Goal: Task Accomplishment & Management: Complete application form

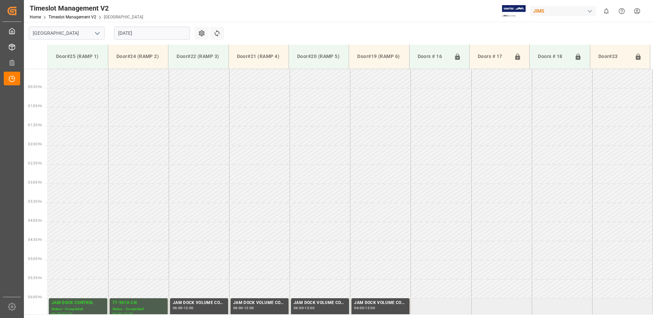
scroll to position [263, 0]
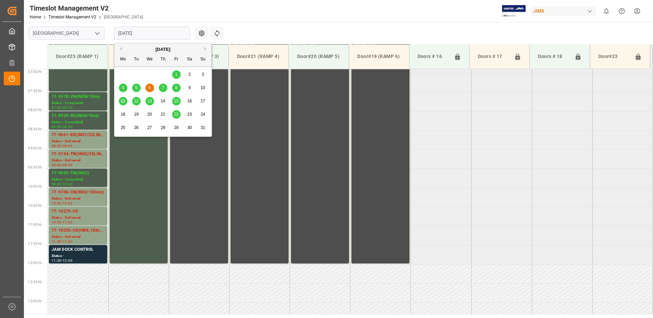
click at [152, 32] on input "[DATE]" at bounding box center [152, 33] width 76 height 13
click at [136, 101] on span "12" at bounding box center [136, 101] width 4 height 5
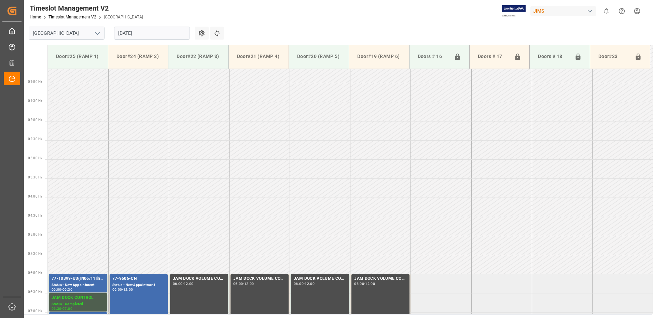
type input "[GEOGRAPHIC_DATA]"
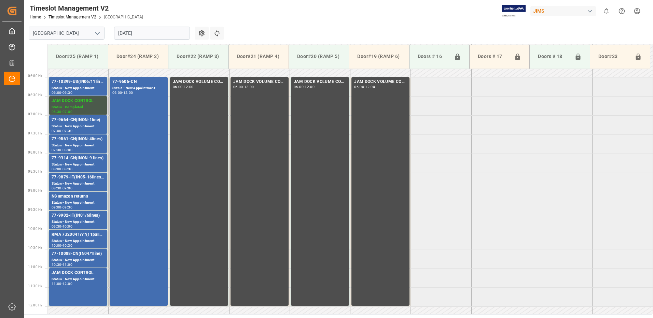
scroll to position [209, 0]
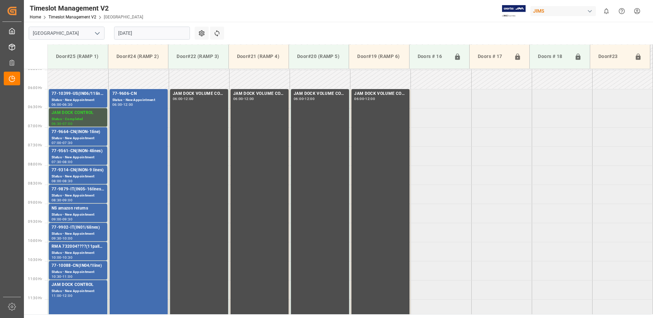
click at [153, 34] on input "[DATE]" at bounding box center [152, 33] width 76 height 13
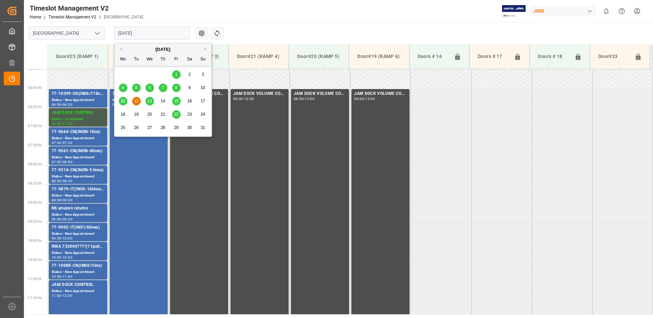
click at [150, 102] on span "13" at bounding box center [149, 101] width 4 height 5
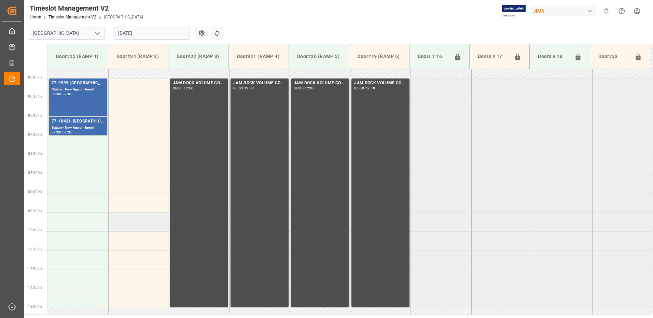
scroll to position [199, 0]
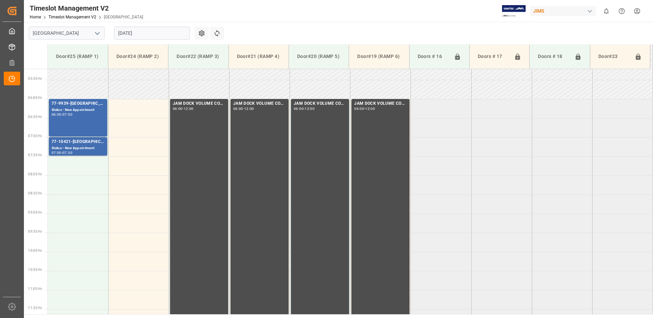
click at [157, 31] on input "[DATE]" at bounding box center [152, 33] width 76 height 13
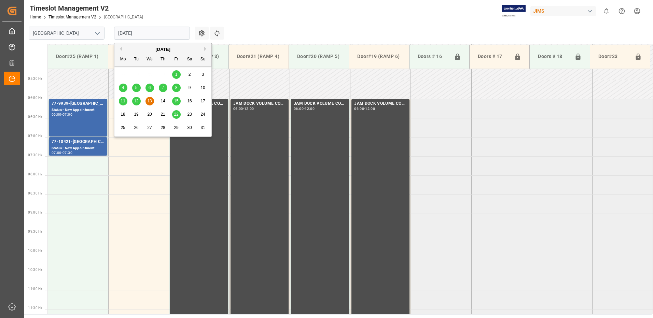
click at [159, 31] on input "[DATE]" at bounding box center [152, 33] width 76 height 13
click at [153, 34] on input "[DATE]" at bounding box center [152, 33] width 76 height 13
click at [123, 101] on span "11" at bounding box center [122, 101] width 4 height 5
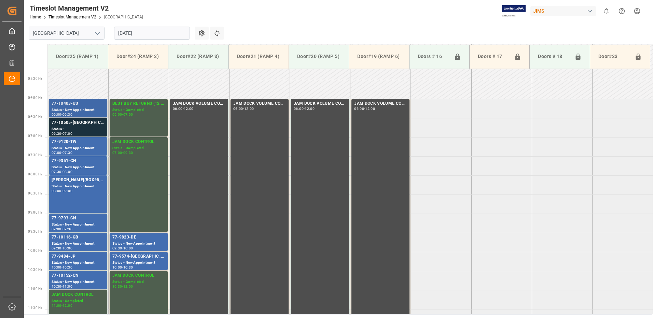
click at [69, 105] on div "77-10403-US" at bounding box center [78, 103] width 53 height 7
click at [69, 146] on div "Status - New Appointment" at bounding box center [78, 148] width 53 height 6
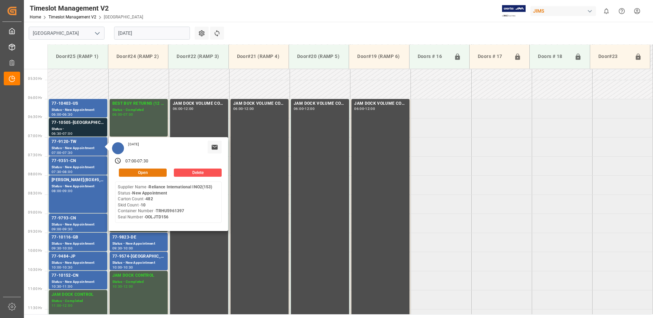
click at [146, 172] on button "Open" at bounding box center [143, 173] width 48 height 8
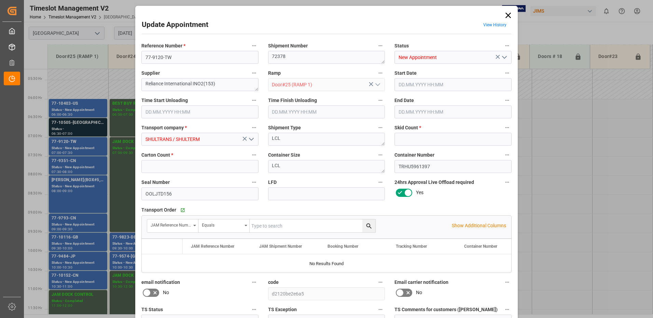
type input "10"
type input "482"
type input "[DATE] 07:00"
type input "[DATE] 07:30"
type input "[DATE] 12:46"
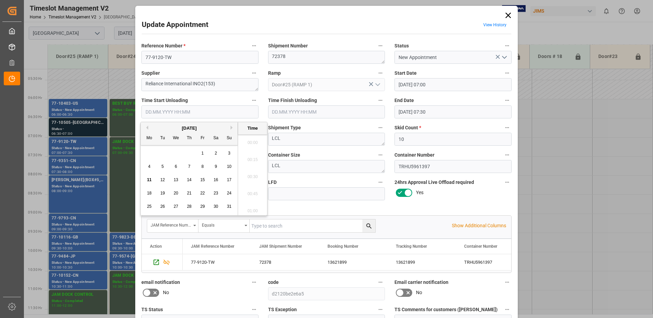
click at [157, 111] on input "text" at bounding box center [199, 111] width 117 height 13
click at [149, 180] on span "11" at bounding box center [149, 179] width 4 height 5
click at [253, 157] on li "08:30" at bounding box center [252, 157] width 29 height 17
type input "[DATE] 08:30"
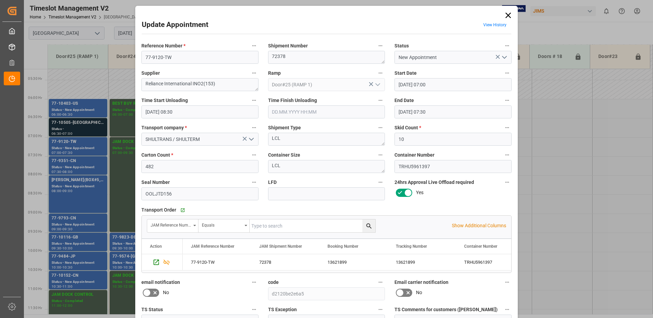
click at [504, 57] on polyline "open menu" at bounding box center [504, 57] width 4 height 2
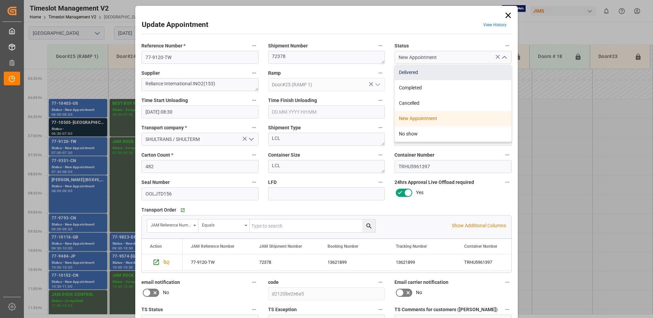
click at [426, 72] on div "Delivered" at bounding box center [453, 72] width 116 height 15
type input "Delivered"
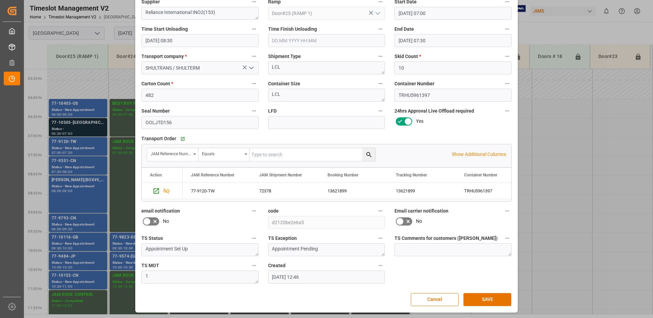
scroll to position [72, 0]
click at [490, 300] on button "SAVE" at bounding box center [487, 299] width 48 height 13
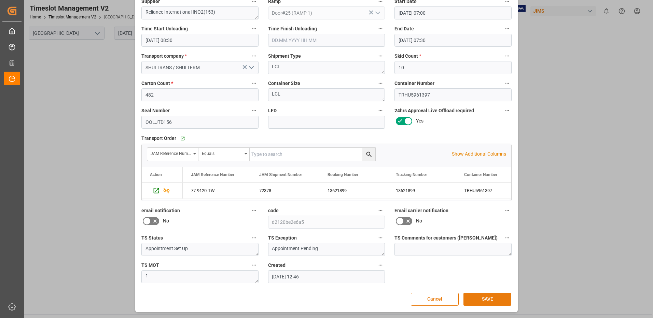
click at [485, 298] on button "SAVE" at bounding box center [487, 299] width 48 height 13
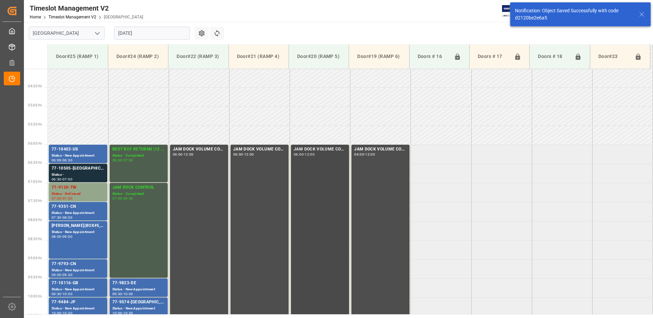
scroll to position [171, 0]
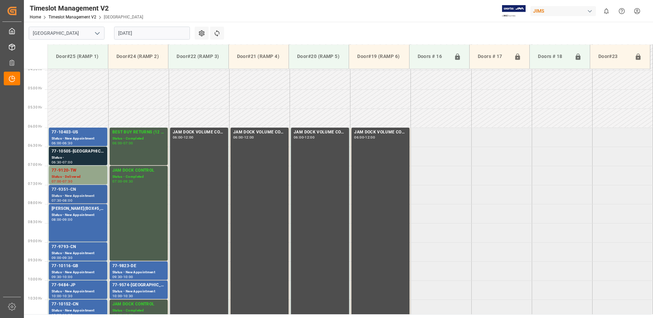
click at [74, 194] on div "Status - New Appointment" at bounding box center [78, 196] width 53 height 6
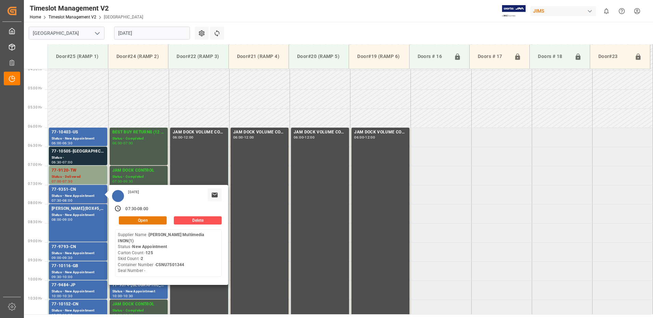
click at [154, 219] on button "Open" at bounding box center [143, 220] width 48 height 8
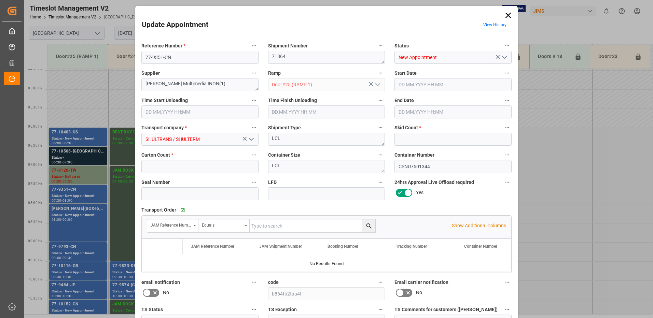
type input "2"
type input "125"
type input "[DATE] 07:30"
type input "[DATE] 08:00"
type input "[DATE] 12:47"
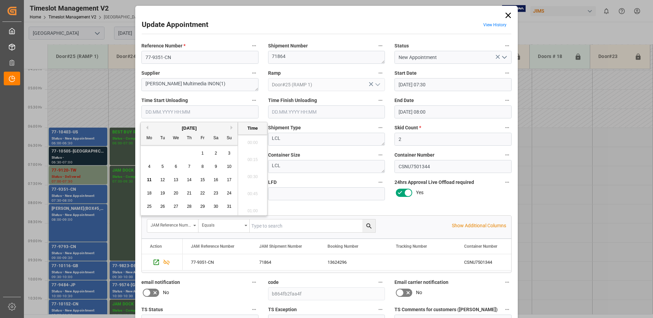
click at [175, 112] on input "text" at bounding box center [199, 111] width 117 height 13
click at [148, 180] on span "11" at bounding box center [149, 179] width 4 height 5
click at [254, 157] on li "08:30" at bounding box center [252, 157] width 29 height 17
type input "[DATE] 08:30"
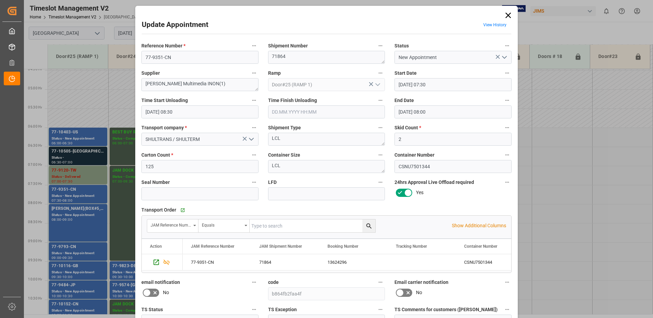
click at [503, 56] on icon "open menu" at bounding box center [504, 57] width 8 height 8
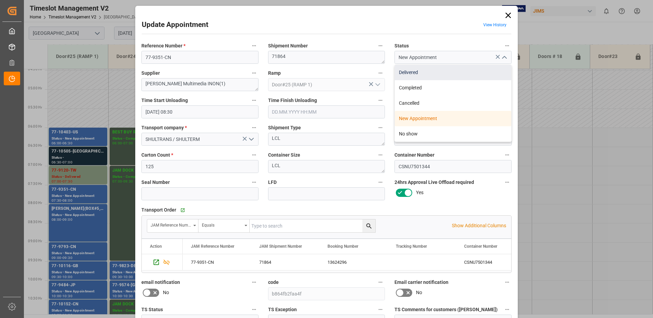
click at [412, 71] on div "Delivered" at bounding box center [453, 72] width 116 height 15
type input "Delivered"
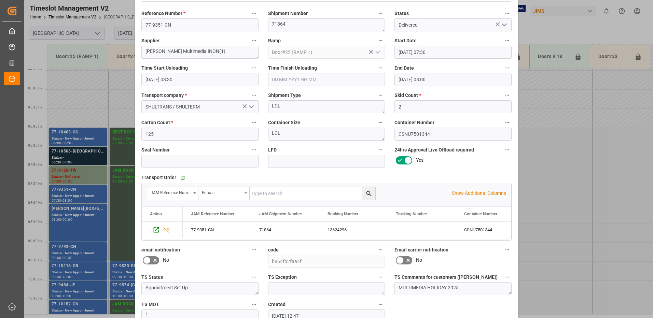
scroll to position [72, 0]
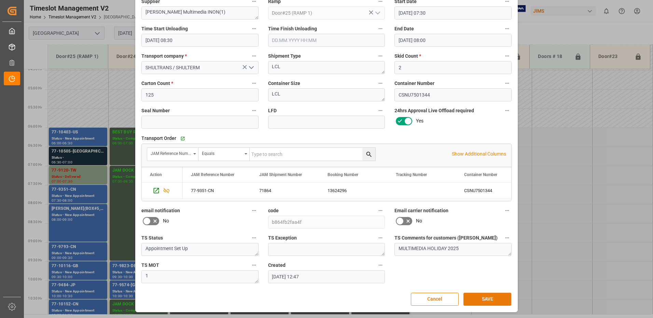
click at [486, 300] on button "SAVE" at bounding box center [487, 299] width 48 height 13
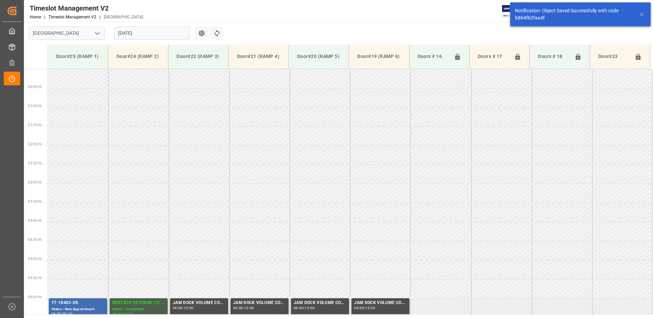
scroll to position [201, 0]
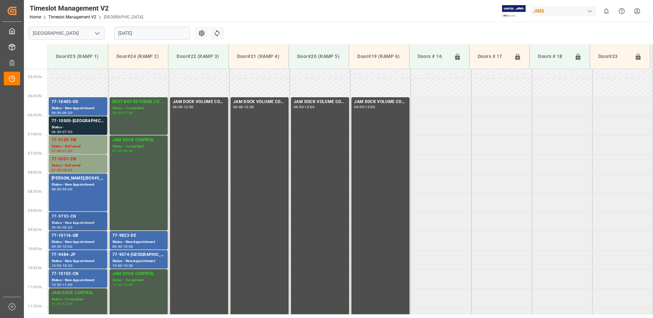
click at [73, 219] on div "77-9793-CN" at bounding box center [78, 216] width 53 height 7
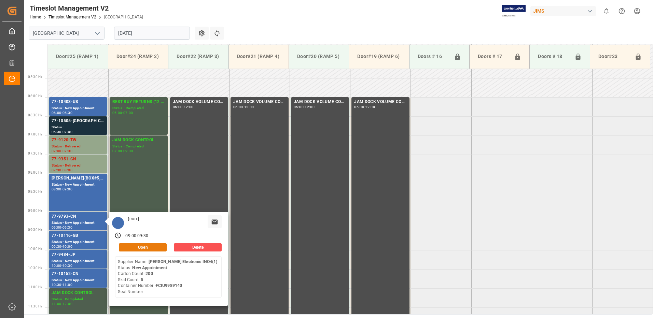
click at [156, 246] on button "Open" at bounding box center [143, 247] width 48 height 8
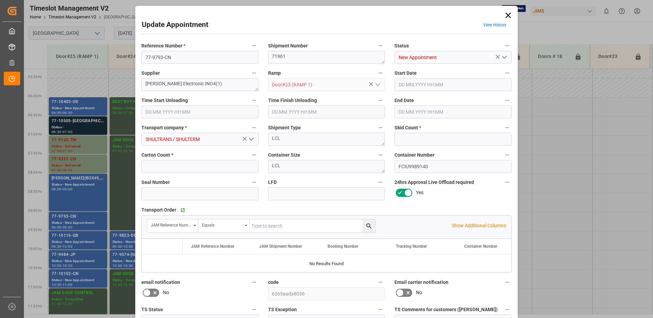
type input "5"
type input "200"
type input "[DATE] 09:00"
type input "[DATE] 09:30"
type input "[DATE] 15:21"
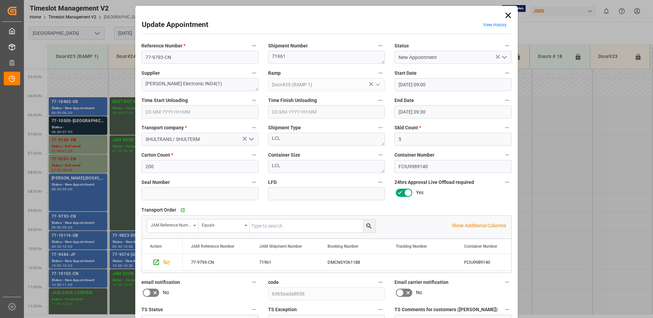
click at [159, 110] on input "text" at bounding box center [199, 111] width 117 height 13
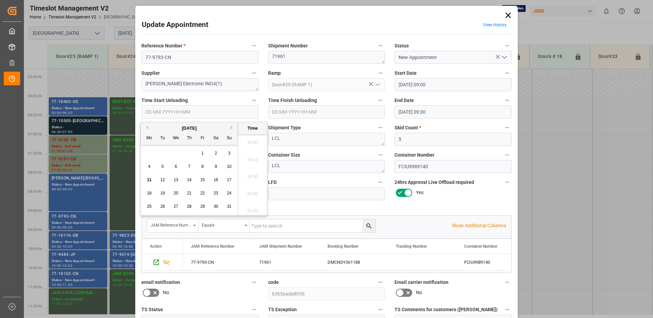
scroll to position [566, 0]
click at [149, 180] on span "11" at bounding box center [149, 179] width 4 height 5
click at [253, 158] on li "08:30" at bounding box center [252, 157] width 29 height 17
type input "[DATE] 08:30"
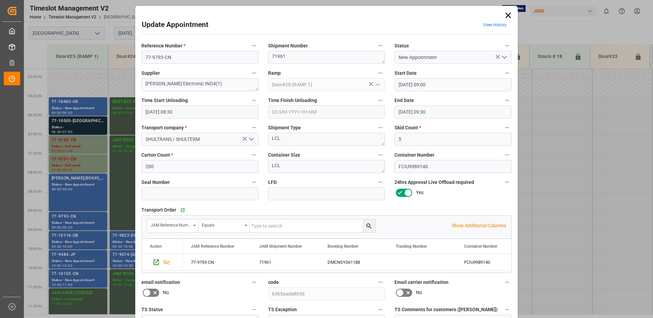
click at [502, 57] on icon "open menu" at bounding box center [504, 57] width 8 height 8
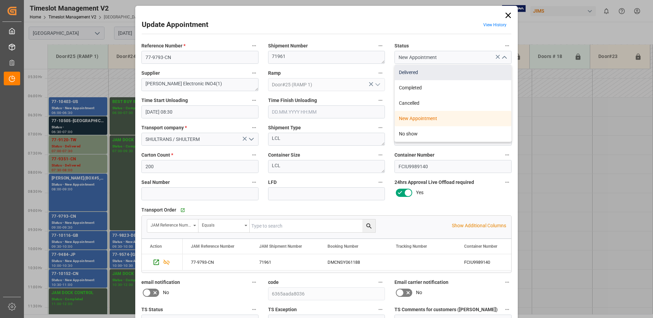
click at [424, 72] on div "Delivered" at bounding box center [453, 72] width 116 height 15
type input "Delivered"
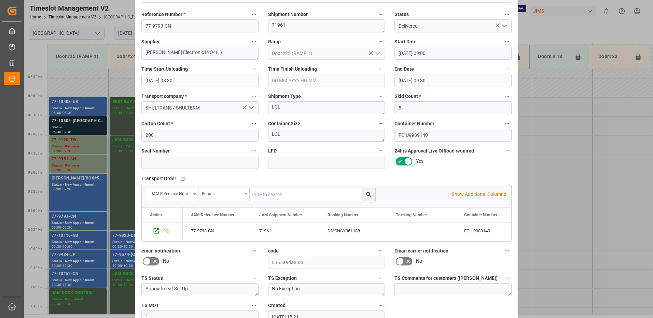
scroll to position [72, 0]
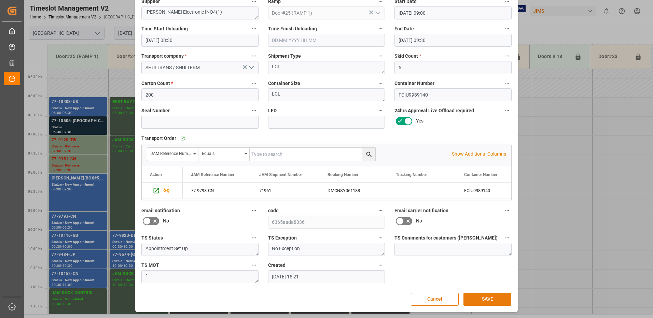
click at [481, 300] on button "SAVE" at bounding box center [487, 299] width 48 height 13
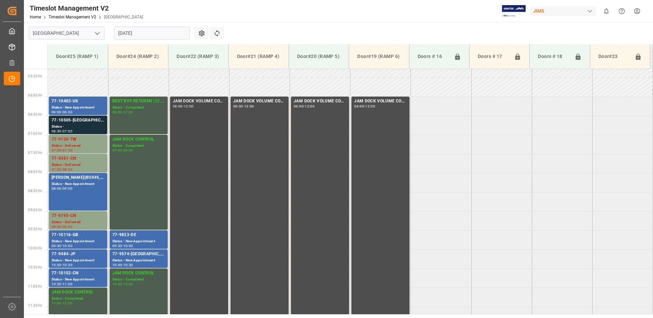
scroll to position [199, 0]
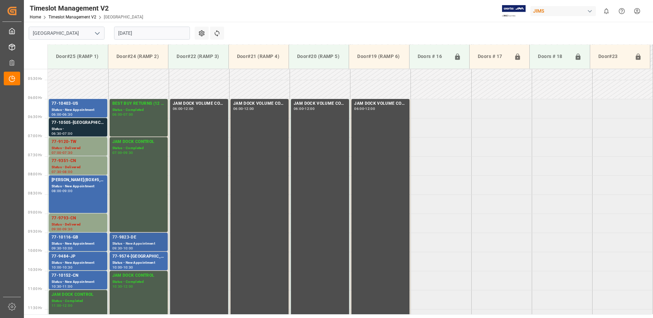
click at [134, 240] on div "77-9823-DE" at bounding box center [138, 237] width 53 height 7
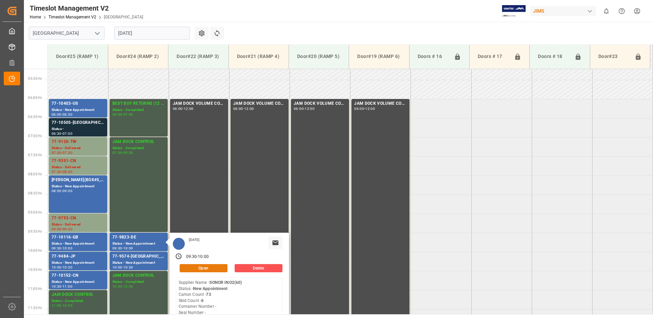
click at [213, 270] on button "Open" at bounding box center [204, 268] width 48 height 8
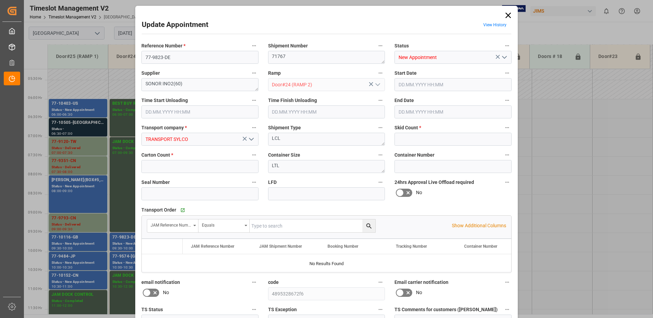
type input "6"
type input "73"
type input "[DATE] 09:30"
type input "[DATE] 10:00"
type input "[DATE] 20:19"
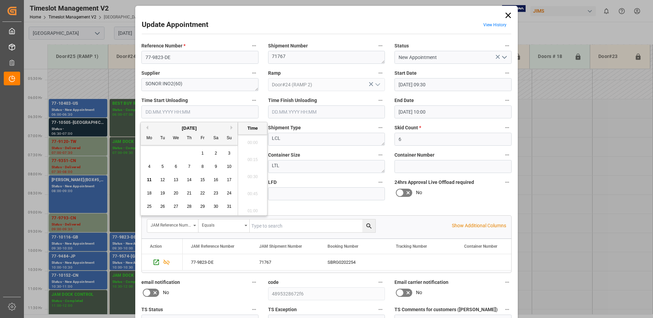
click at [168, 111] on input "text" at bounding box center [199, 111] width 117 height 13
click at [149, 180] on span "11" at bounding box center [149, 179] width 4 height 5
click at [249, 158] on li "08:30" at bounding box center [252, 157] width 29 height 17
type input "[DATE] 08:30"
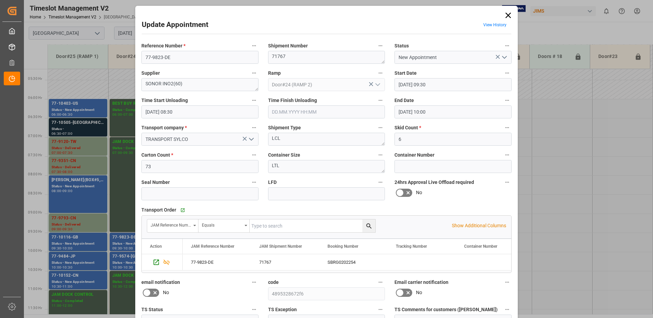
click at [504, 57] on polyline "open menu" at bounding box center [504, 57] width 4 height 2
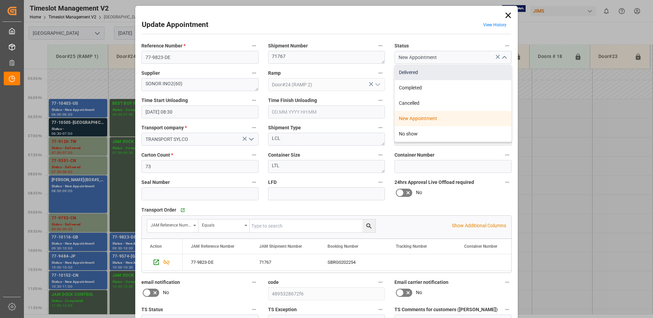
click at [417, 72] on div "Delivered" at bounding box center [453, 72] width 116 height 15
type input "Delivered"
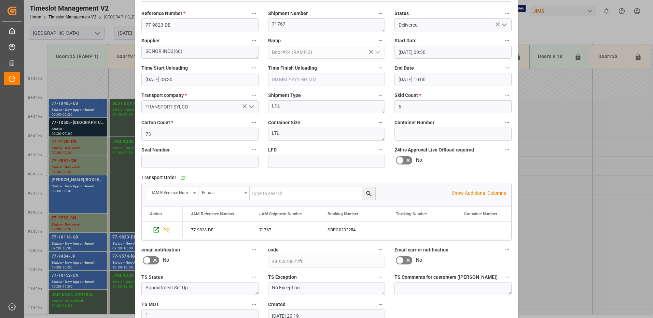
scroll to position [72, 0]
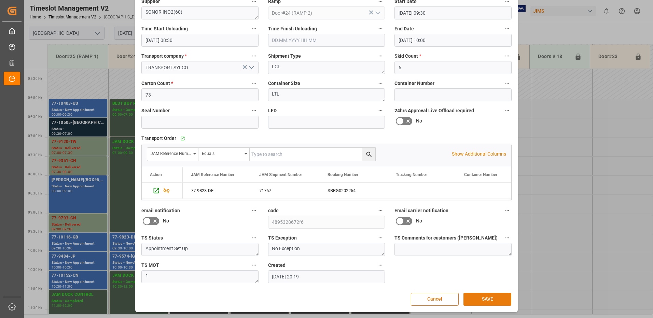
click at [485, 300] on button "SAVE" at bounding box center [487, 299] width 48 height 13
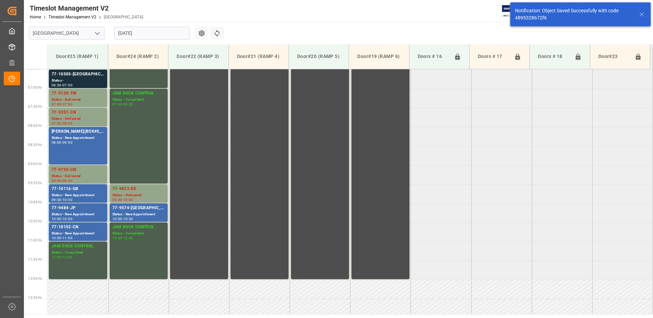
scroll to position [302, 0]
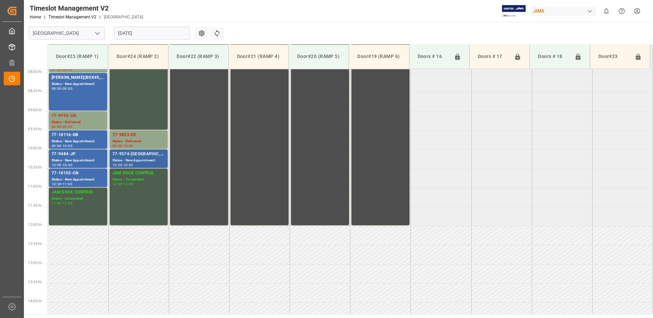
click at [133, 157] on div "77-9574-[GEOGRAPHIC_DATA]" at bounding box center [138, 154] width 53 height 7
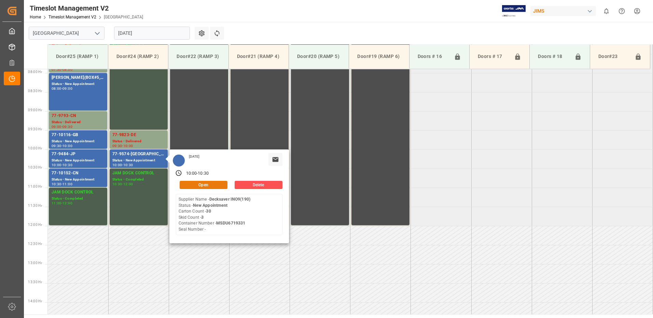
click at [201, 184] on button "Open" at bounding box center [204, 185] width 48 height 8
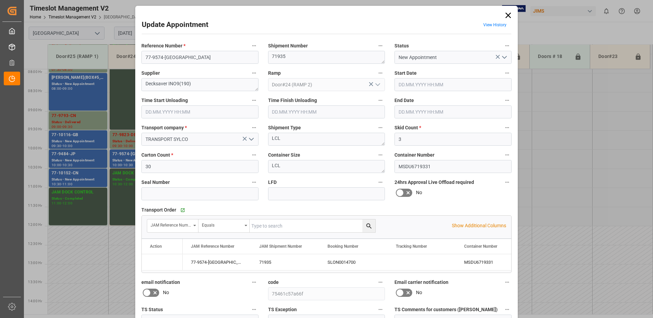
type input "3"
type input "30"
type input "[DATE] 10:00"
type input "[DATE] 10:30"
type input "[DATE] 15:26"
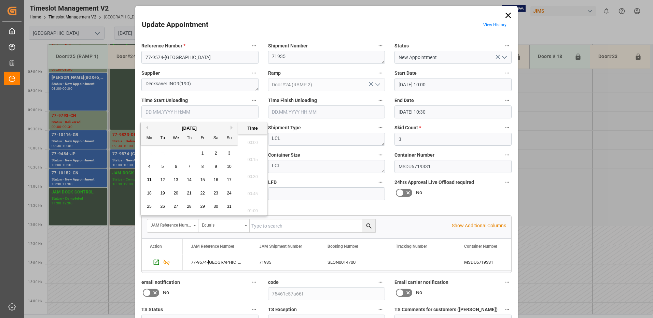
click at [174, 111] on input "text" at bounding box center [199, 111] width 117 height 13
click at [149, 180] on span "11" at bounding box center [149, 179] width 4 height 5
click at [253, 156] on li "08:30" at bounding box center [252, 157] width 29 height 17
type input "[DATE] 08:30"
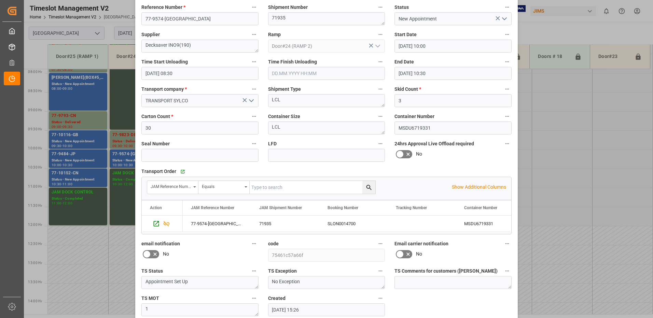
scroll to position [0, 0]
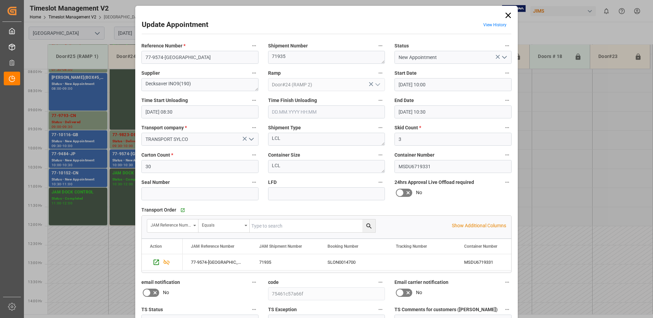
click at [502, 57] on polyline "open menu" at bounding box center [504, 57] width 4 height 2
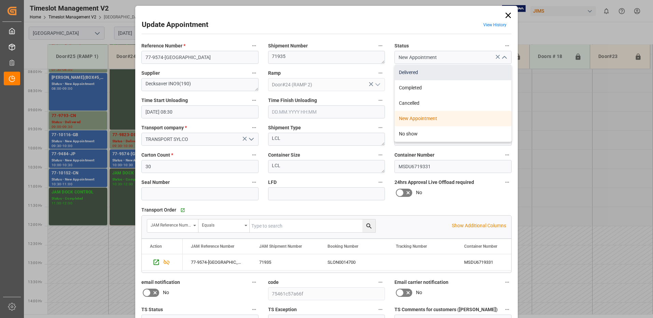
click at [423, 72] on div "Delivered" at bounding box center [453, 72] width 116 height 15
type input "Delivered"
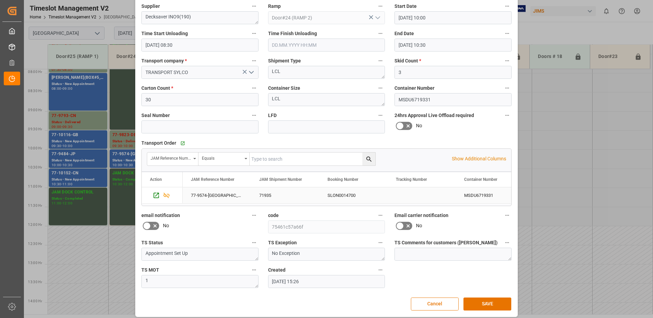
scroll to position [72, 0]
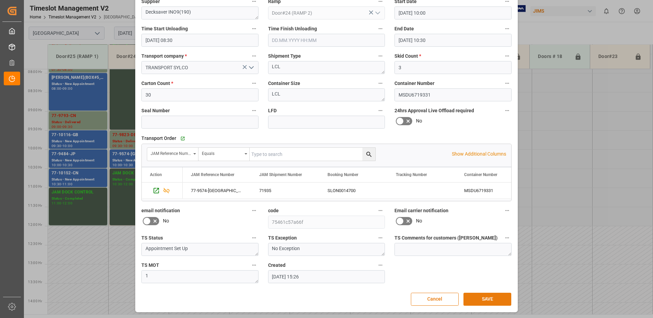
click at [489, 300] on button "SAVE" at bounding box center [487, 299] width 48 height 13
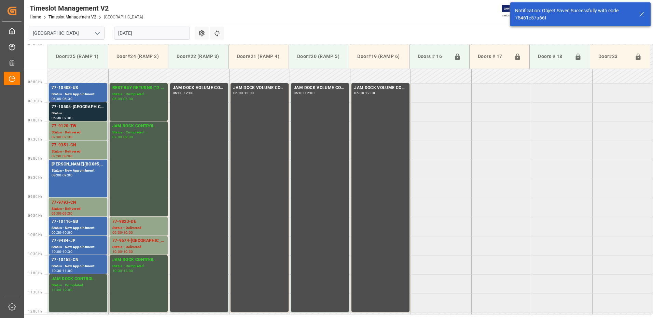
scroll to position [203, 0]
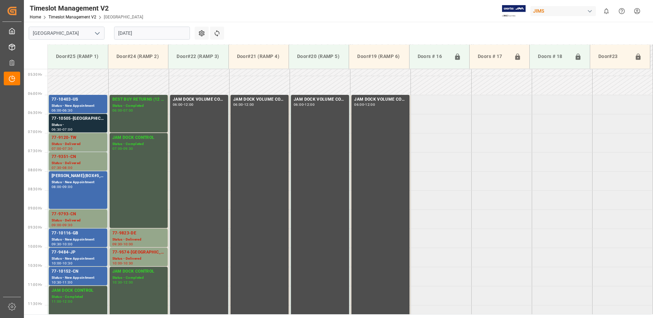
click at [148, 35] on input "[DATE]" at bounding box center [152, 33] width 76 height 13
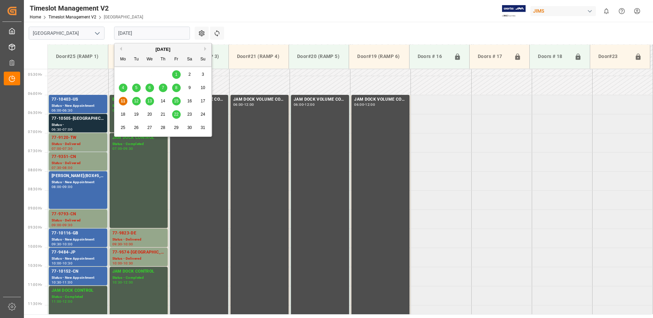
click at [136, 101] on span "12" at bounding box center [136, 101] width 4 height 5
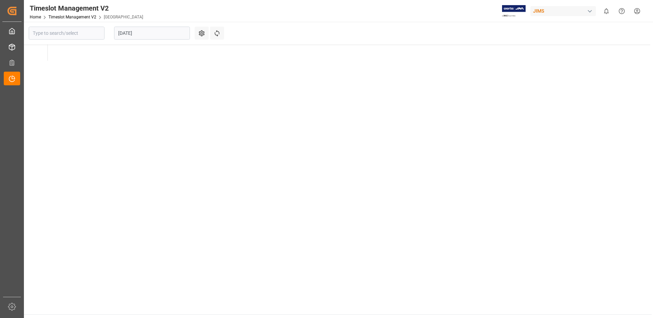
type input "[GEOGRAPHIC_DATA]"
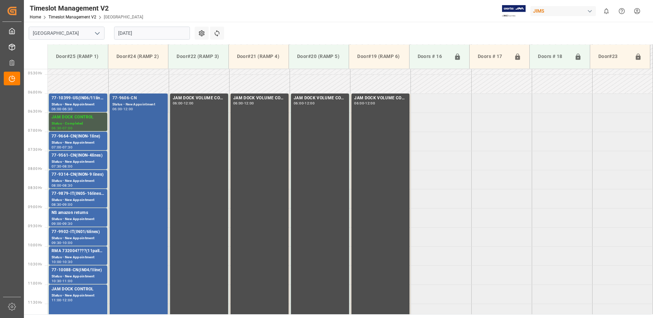
scroll to position [199, 0]
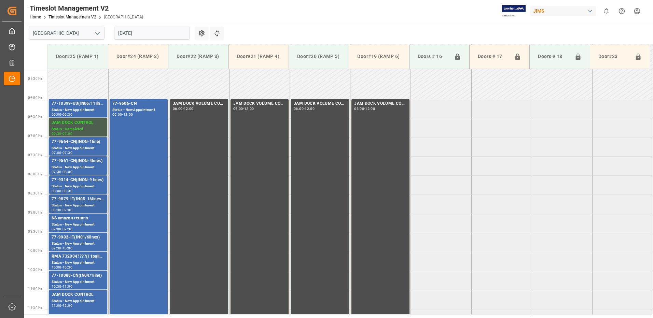
click at [74, 200] on div "77-9879-IT(IN05-16lines,IN01-39l" at bounding box center [78, 199] width 53 height 7
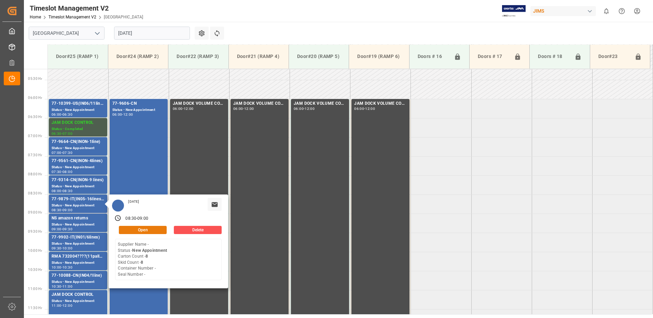
click at [146, 229] on button "Open" at bounding box center [143, 230] width 48 height 8
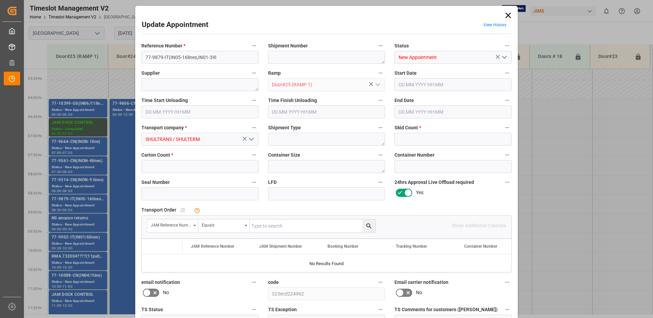
type input "8"
type input "[DATE] 08:30"
type input "[DATE] 09:00"
type input "[DATE] 17:06"
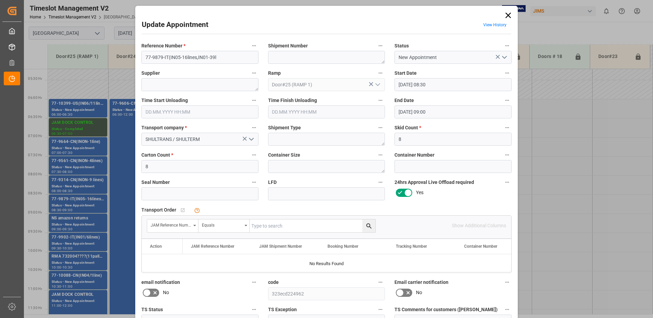
click at [506, 15] on icon at bounding box center [507, 15] width 5 height 5
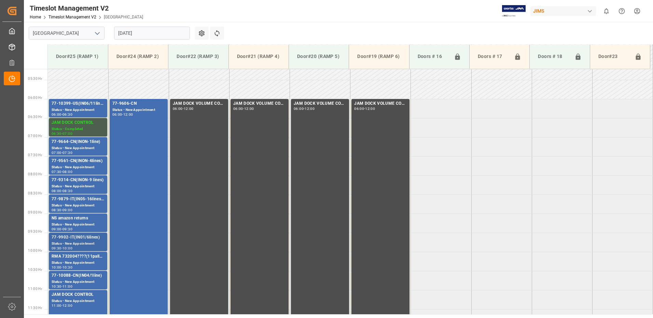
click at [80, 240] on div "77-9902-IT(IN01/6lines)" at bounding box center [78, 237] width 53 height 7
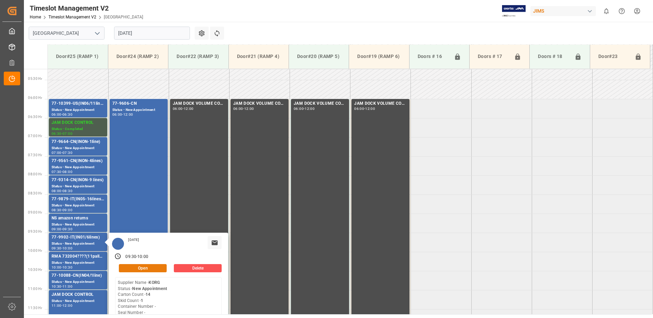
click at [148, 269] on button "Open" at bounding box center [143, 268] width 48 height 8
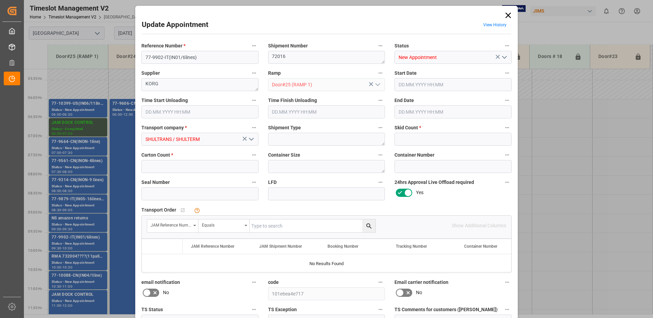
type input "1"
type input "14"
type input "[DATE] 09:30"
type input "[DATE] 10:00"
type input "[DATE] 17:04"
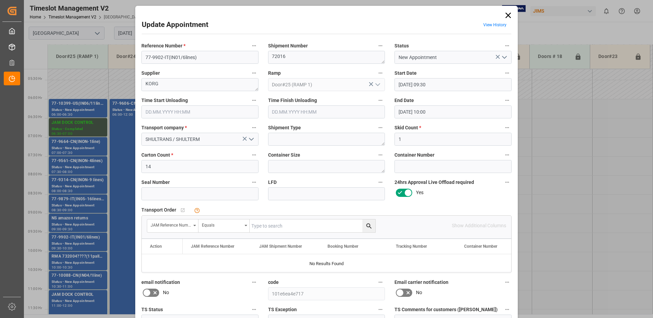
click at [508, 15] on icon at bounding box center [508, 16] width 10 height 10
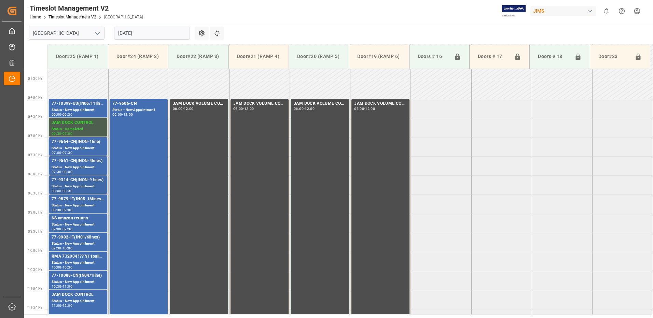
click at [69, 183] on div "77-9314-CN(INON-9 lines)" at bounding box center [78, 180] width 53 height 7
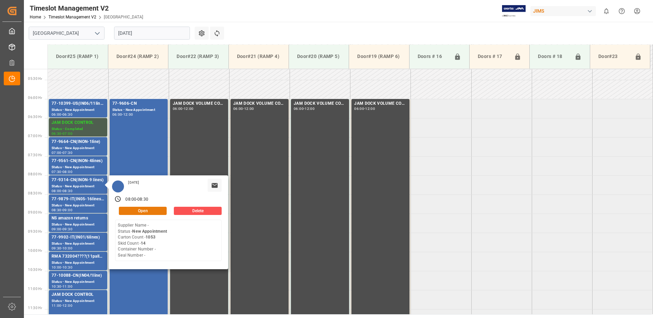
click at [154, 209] on button "Open" at bounding box center [143, 211] width 48 height 8
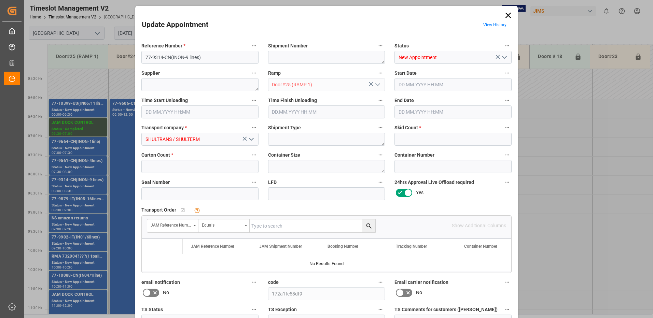
type input "14"
type input "1053"
type input "[DATE] 08:00"
type input "[DATE] 08:30"
type input "[DATE] 17:06"
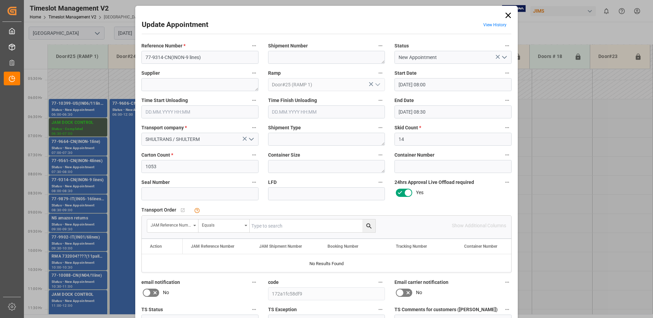
click at [506, 16] on icon at bounding box center [507, 15] width 5 height 5
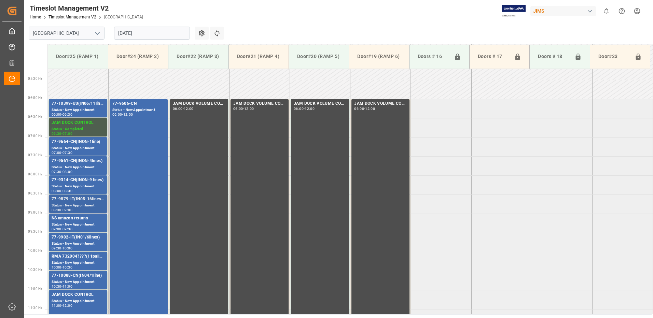
click at [69, 201] on div "77-9879-IT(IN05-16lines,IN01-39l" at bounding box center [78, 199] width 53 height 7
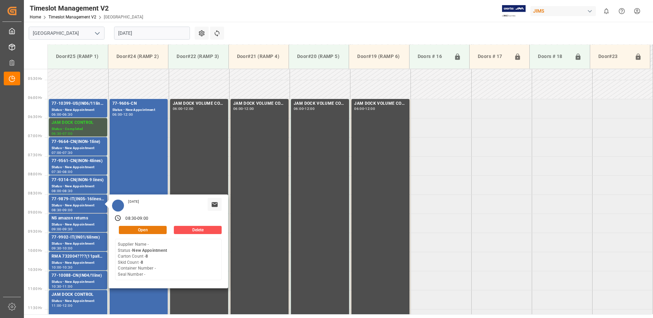
click at [154, 229] on button "Open" at bounding box center [143, 230] width 48 height 8
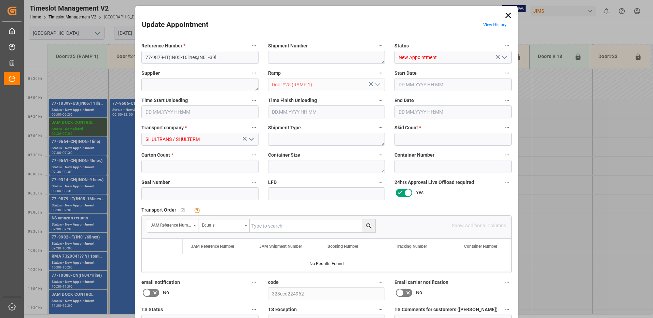
type input "8"
type input "[DATE] 08:30"
type input "[DATE] 09:00"
type input "[DATE] 17:06"
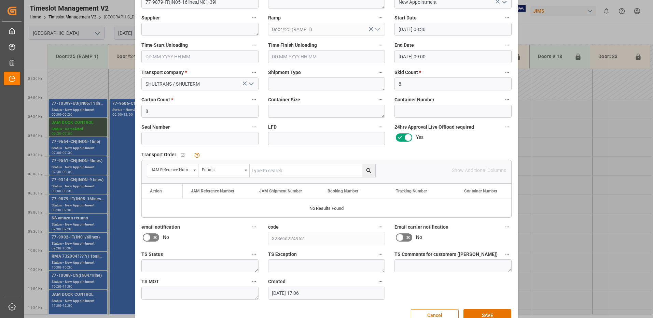
scroll to position [72, 0]
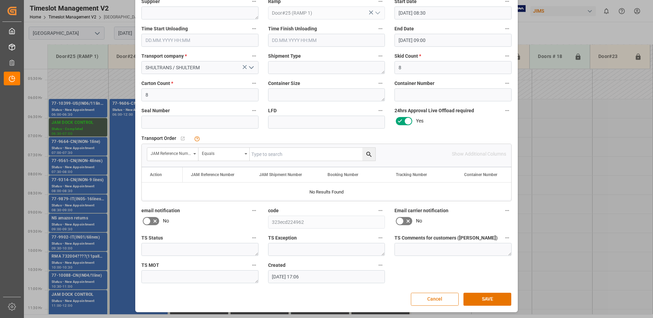
click at [437, 299] on button "Cancel" at bounding box center [435, 299] width 48 height 13
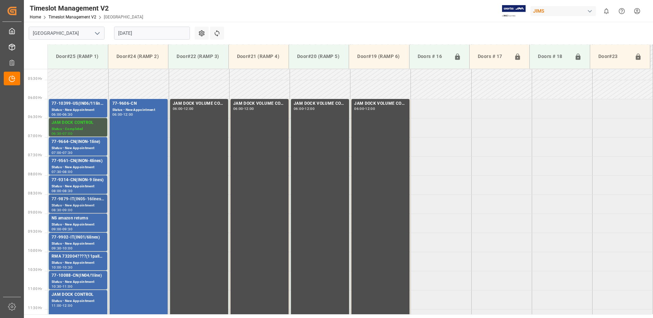
click at [74, 201] on div "77-9879-IT(IN05-16lines,IN01-39l" at bounding box center [78, 199] width 53 height 7
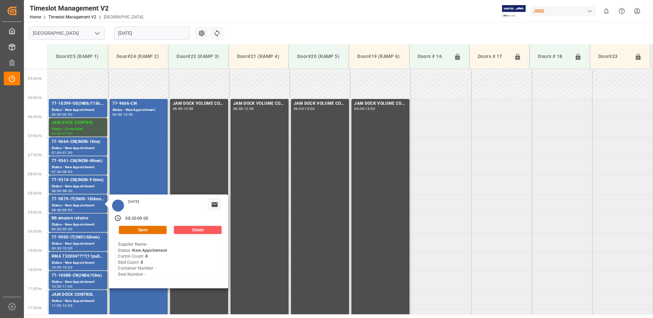
click at [203, 229] on button "Delete" at bounding box center [198, 230] width 48 height 8
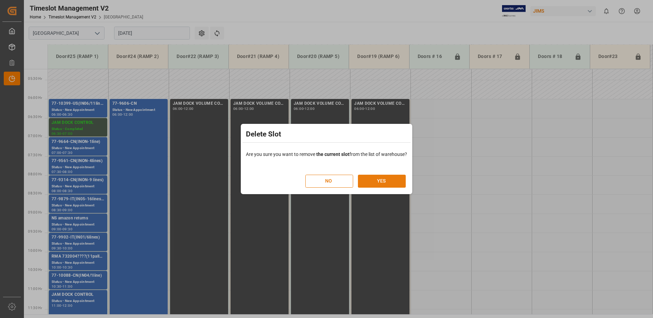
drag, startPoint x: 385, startPoint y: 182, endPoint x: 385, endPoint y: 178, distance: 3.8
click at [385, 180] on button "YES" at bounding box center [382, 181] width 48 height 13
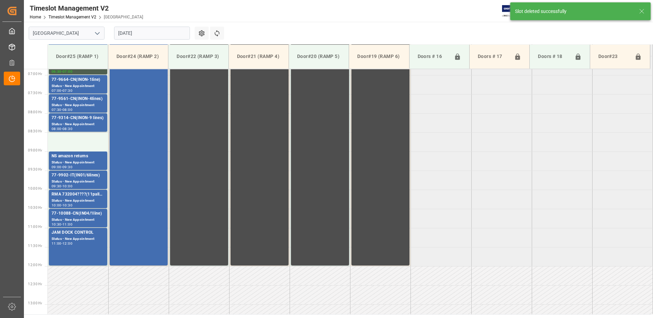
scroll to position [263, 0]
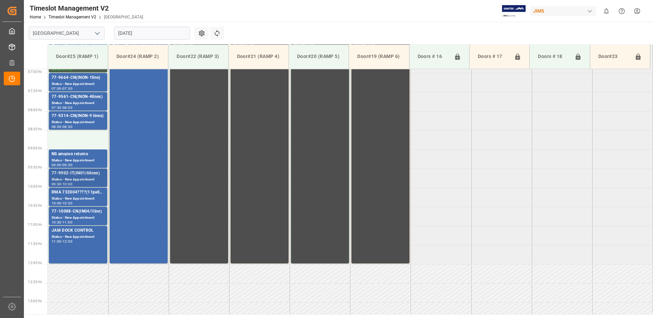
click at [73, 175] on div "77-9902-IT(IN01/6lines)" at bounding box center [78, 173] width 53 height 7
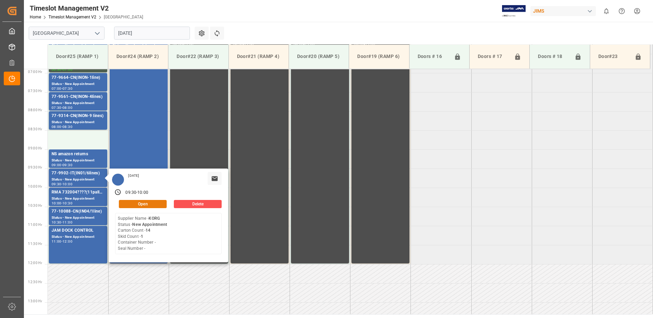
click at [161, 203] on button "Open" at bounding box center [143, 204] width 48 height 8
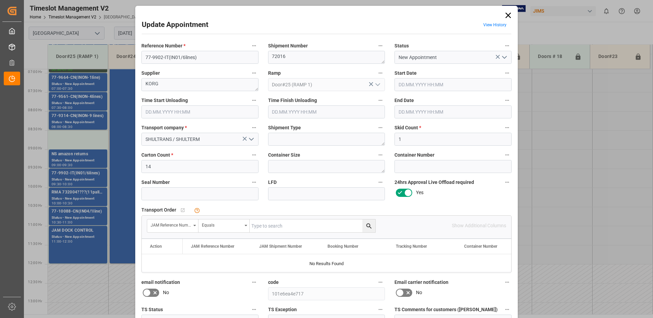
type input "1"
type input "14"
type input "[DATE] 09:30"
type input "[DATE] 10:00"
type input "[DATE] 17:04"
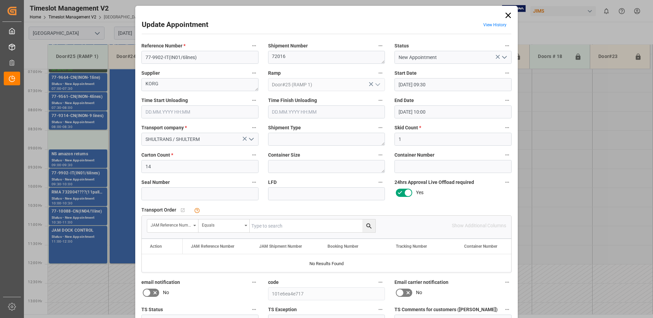
click at [507, 15] on icon at bounding box center [507, 15] width 5 height 5
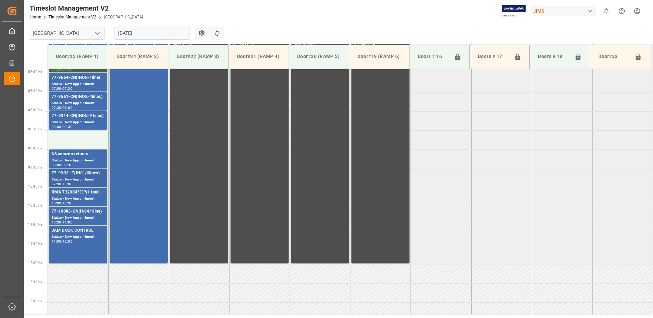
click at [76, 176] on div "77-9902-IT(IN01/6lines)" at bounding box center [78, 173] width 53 height 7
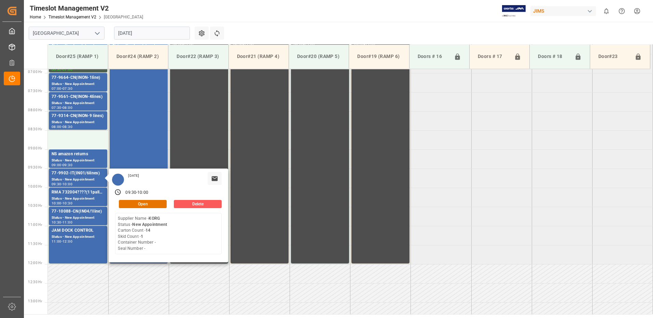
click at [202, 203] on button "Delete" at bounding box center [198, 204] width 48 height 8
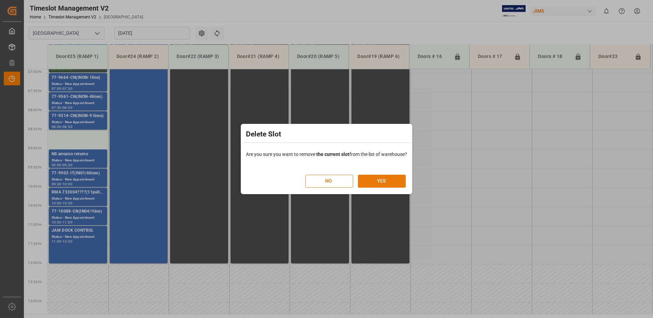
click at [382, 181] on button "YES" at bounding box center [382, 181] width 48 height 13
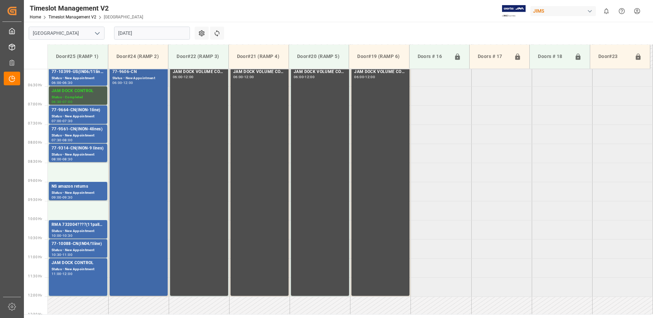
scroll to position [243, 0]
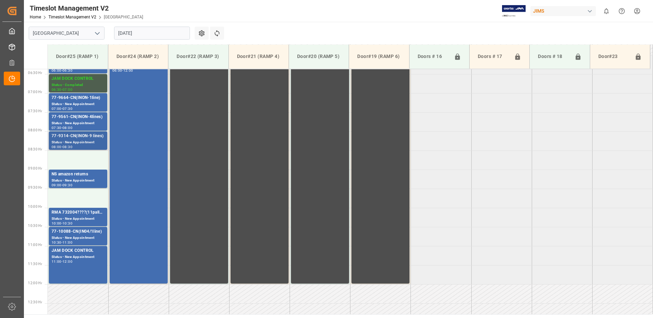
click at [66, 139] on div "77-9314-CN(INON-9 lines)" at bounding box center [78, 136] width 53 height 7
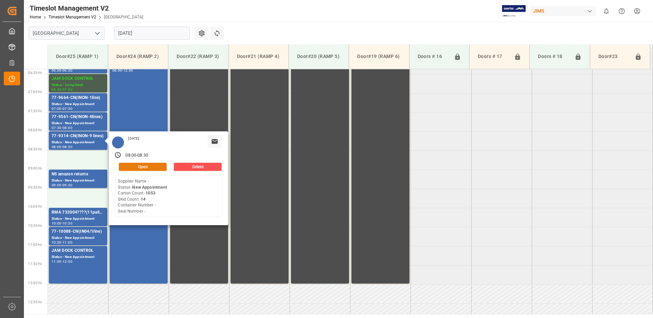
click at [143, 166] on button "Open" at bounding box center [143, 167] width 48 height 8
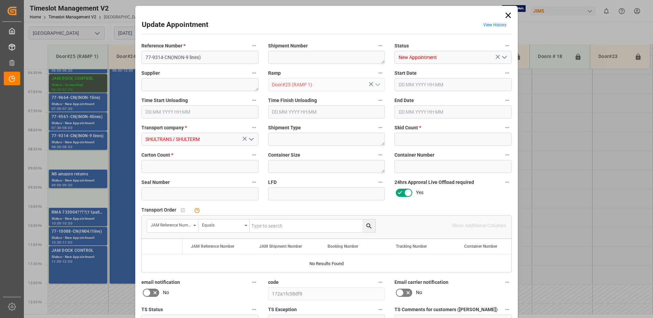
type input "14"
type input "1053"
type input "[DATE] 08:00"
type input "[DATE] 08:30"
type input "[DATE] 17:06"
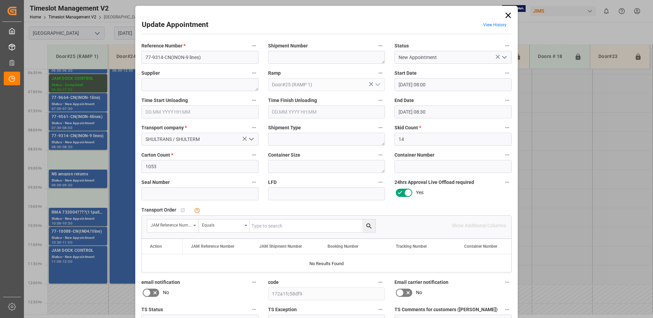
click at [507, 16] on icon at bounding box center [508, 16] width 10 height 10
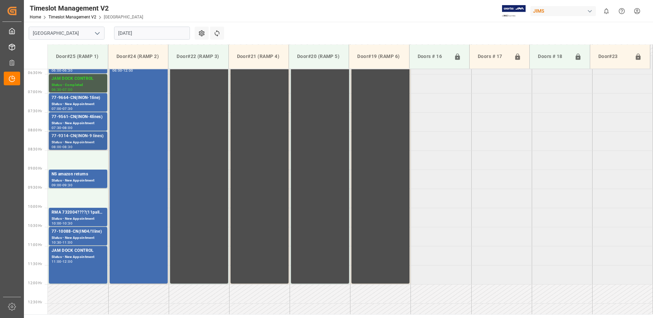
click at [74, 139] on div "77-9314-CN(INON-9 lines)" at bounding box center [78, 136] width 53 height 7
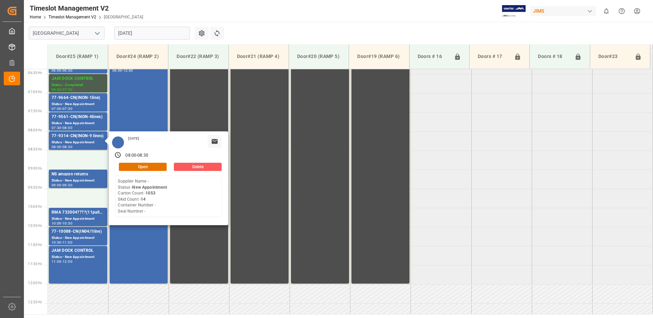
click at [203, 165] on button "Delete" at bounding box center [198, 167] width 48 height 8
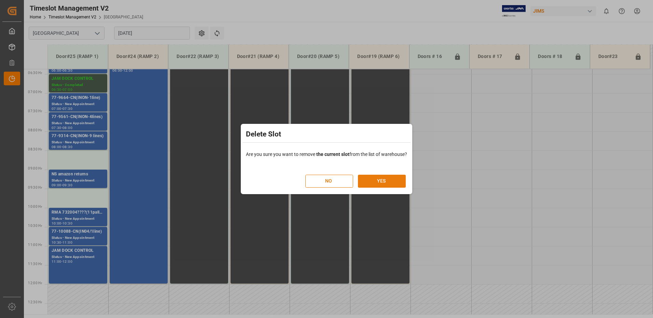
click at [377, 180] on button "YES" at bounding box center [382, 181] width 48 height 13
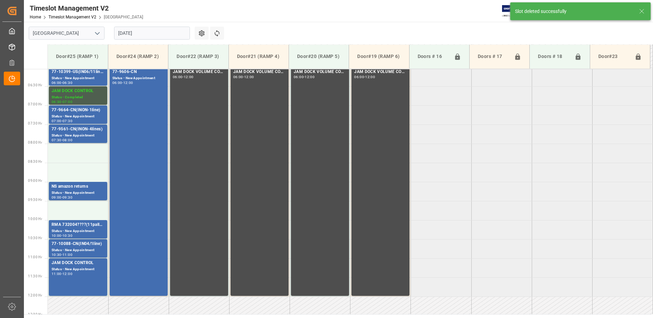
scroll to position [263, 0]
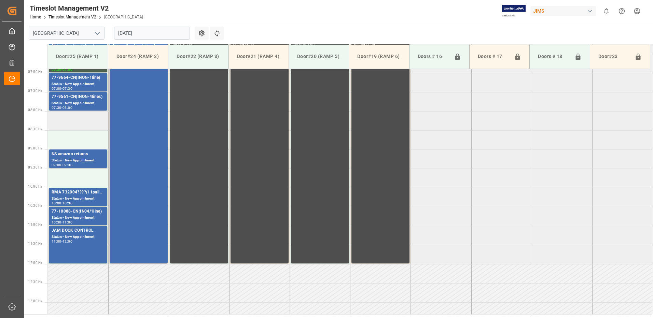
click at [70, 120] on td at bounding box center [78, 120] width 60 height 19
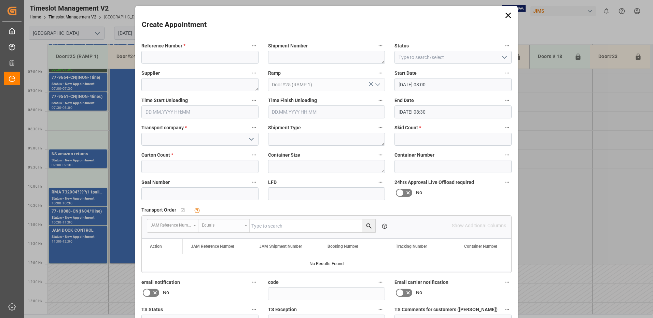
type input "[DATE] 08:00"
type input "[DATE] 08:30"
click at [166, 56] on input at bounding box center [199, 57] width 117 height 13
type input "j"
type input "JAM DOCK CONTROL"
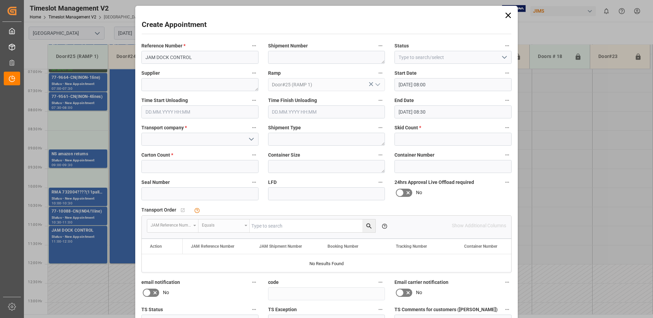
click at [431, 111] on input "[DATE] 08:30" at bounding box center [452, 111] width 117 height 13
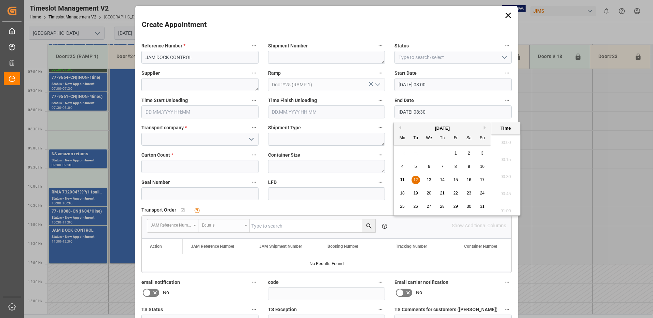
scroll to position [548, 0]
click at [417, 180] on span "12" at bounding box center [415, 179] width 4 height 5
click at [505, 209] on li "09:00" at bounding box center [505, 208] width 29 height 17
type input "[DATE] 09:00"
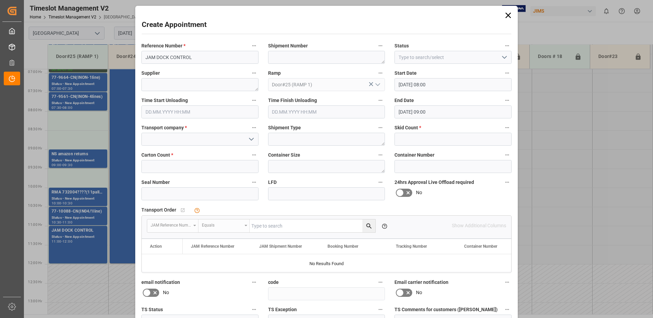
click at [503, 56] on icon "open menu" at bounding box center [504, 57] width 8 height 8
click at [423, 88] on div "Completed" at bounding box center [453, 87] width 116 height 15
type input "Completed"
click at [208, 141] on input at bounding box center [199, 139] width 117 height 13
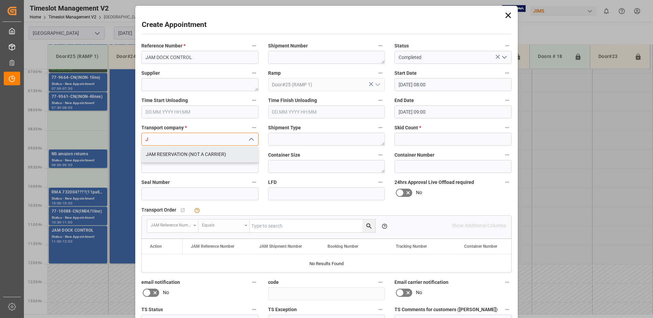
click at [182, 156] on div "JAM RESERVATION (NOT A CARRIER)" at bounding box center [200, 154] width 116 height 15
type input "JAM RESERVATION (NOT A CARRIER)"
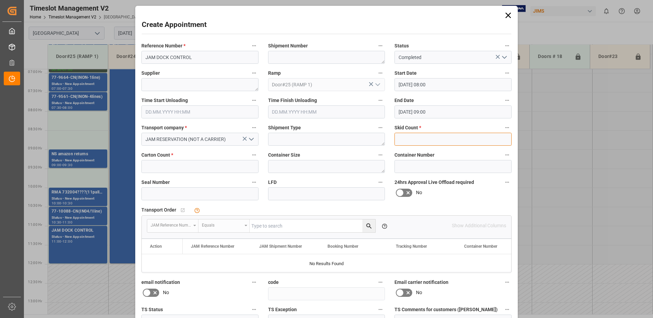
click at [417, 140] on input "text" at bounding box center [452, 139] width 117 height 13
type input "0"
click at [219, 167] on input "text" at bounding box center [199, 166] width 117 height 13
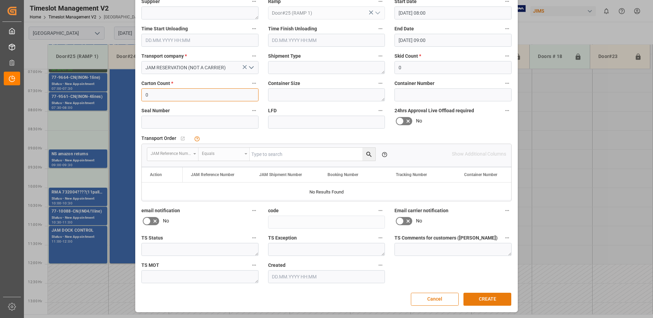
type input "0"
click at [488, 299] on button "CREATE" at bounding box center [487, 299] width 48 height 13
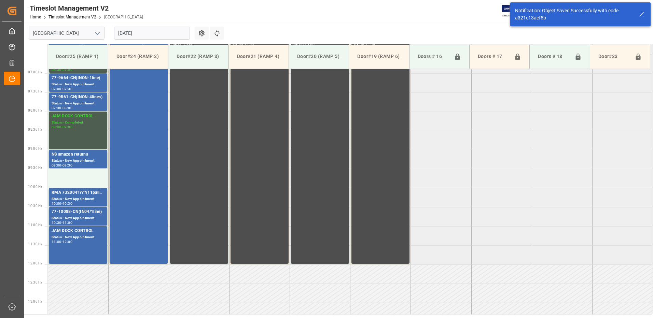
scroll to position [263, 0]
click at [76, 126] on div "08:00 - 09:00" at bounding box center [78, 127] width 53 height 4
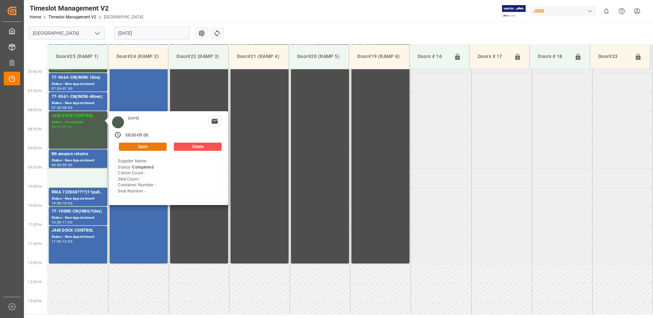
click at [152, 145] on button "Open" at bounding box center [143, 147] width 48 height 8
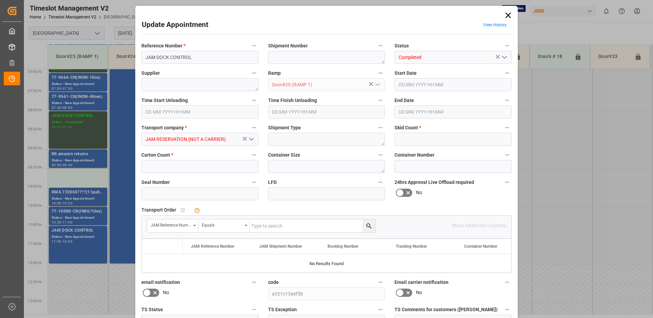
type input "0"
type input "[DATE] 08:00"
type input "[DATE] 09:00"
type input "[DATE] 13:04"
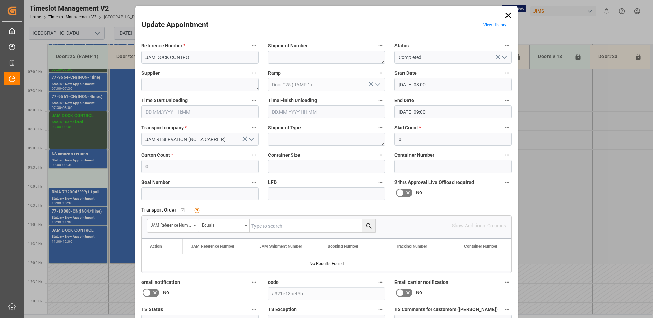
click at [507, 15] on icon at bounding box center [507, 15] width 5 height 5
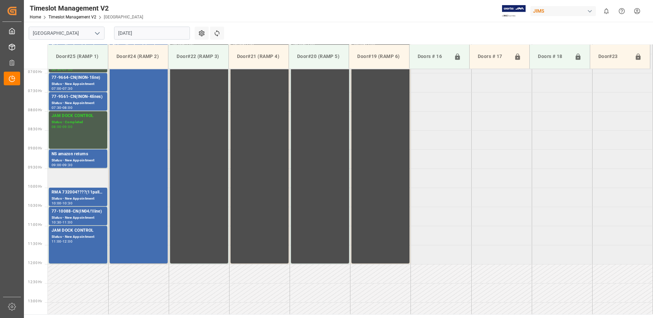
click at [72, 177] on td at bounding box center [78, 178] width 60 height 19
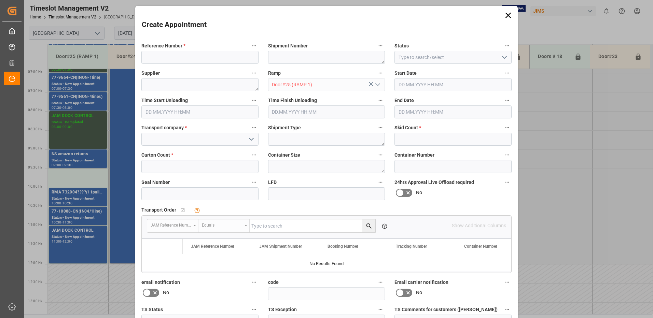
type input "[DATE] 09:30"
type input "[DATE] 10:00"
click at [171, 57] on input at bounding box center [199, 57] width 117 height 13
type input "JAM DOCK CONTROL"
click at [502, 56] on icon "open menu" at bounding box center [504, 57] width 8 height 8
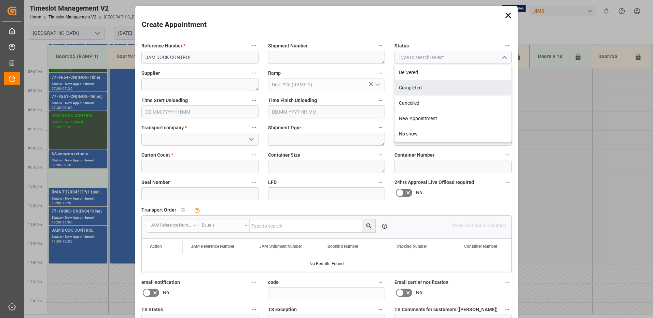
click at [427, 87] on div "Completed" at bounding box center [453, 87] width 116 height 15
type input "Completed"
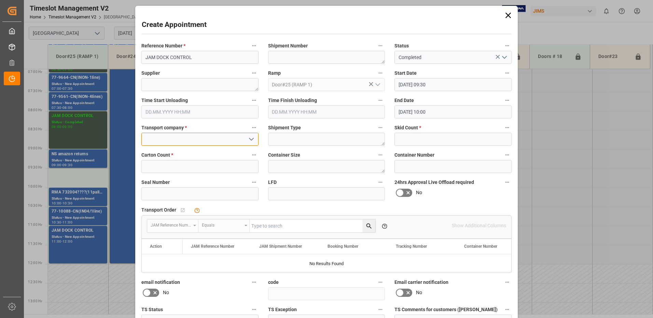
click at [183, 139] on input at bounding box center [199, 139] width 117 height 13
click at [179, 153] on div "JAM RESERVATION (NOT A CARRIER)" at bounding box center [200, 154] width 116 height 15
type input "JAM RESERVATION (NOT A CARRIER)"
click at [423, 140] on input "text" at bounding box center [452, 139] width 117 height 13
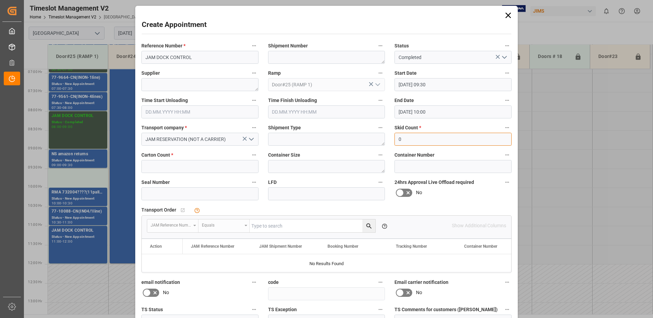
type input "0"
click at [227, 166] on input "text" at bounding box center [199, 166] width 117 height 13
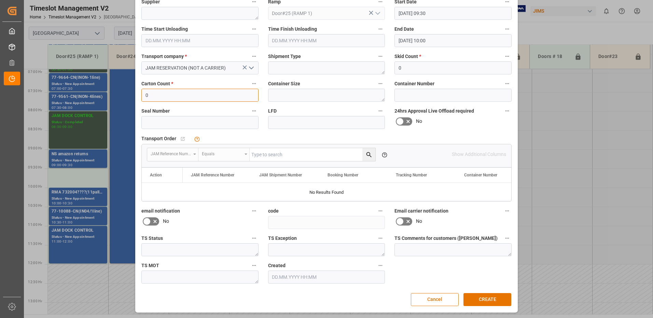
scroll to position [72, 0]
type input "0"
click at [486, 300] on button "CREATE" at bounding box center [487, 299] width 48 height 13
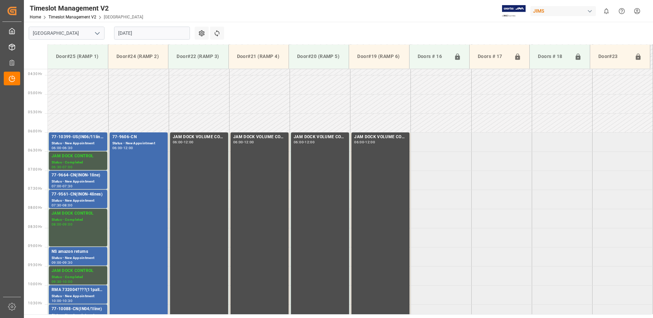
scroll to position [165, 0]
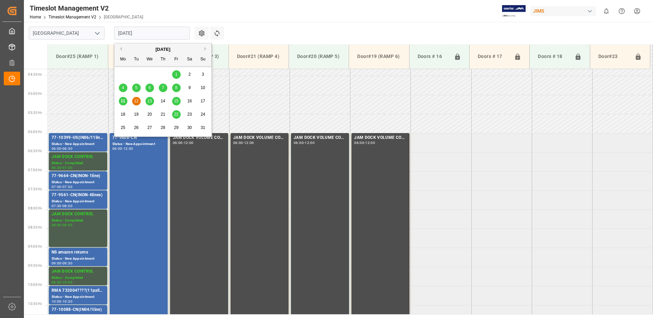
click at [151, 33] on input "[DATE]" at bounding box center [152, 33] width 76 height 13
click at [124, 101] on span "11" at bounding box center [122, 101] width 4 height 5
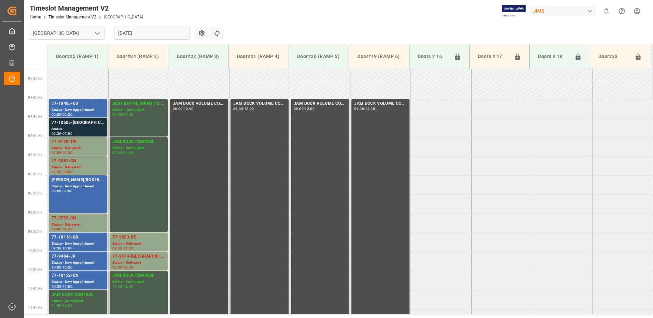
scroll to position [233, 0]
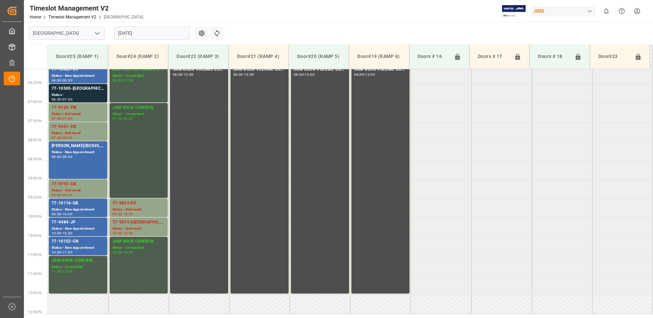
click at [142, 128] on div "JAM DOCK CONTROL Status - Completed 07:00 - 09:30" at bounding box center [138, 150] width 53 height 92
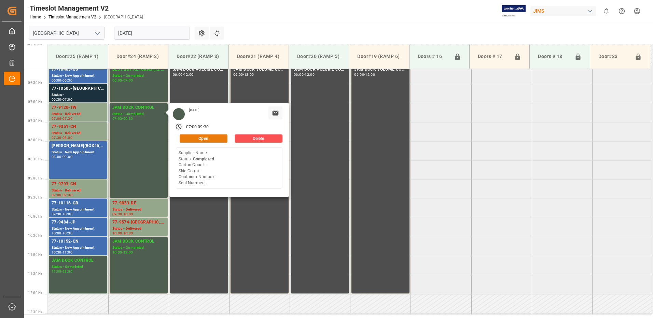
click at [215, 138] on button "Open" at bounding box center [204, 138] width 48 height 8
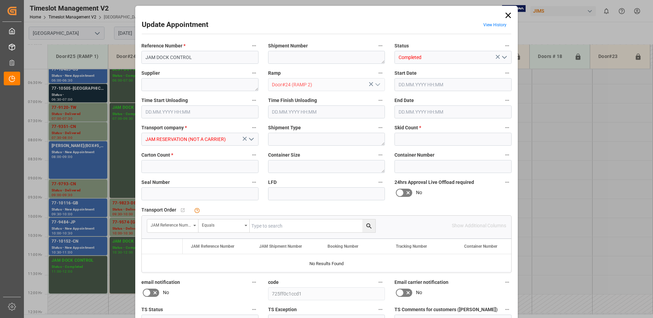
type input "0"
type input "[DATE] 07:00"
type input "[DATE] 09:30"
type input "[DATE] 16:58"
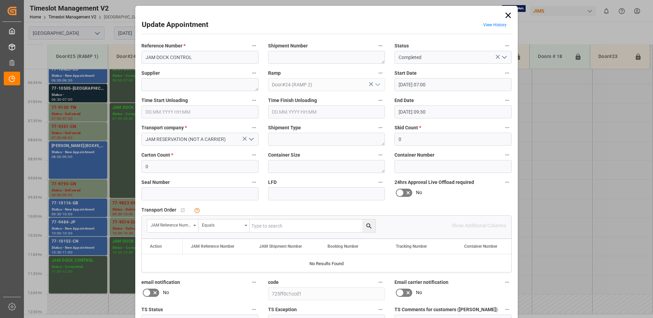
click at [437, 84] on input "[DATE] 07:00" at bounding box center [452, 84] width 117 height 13
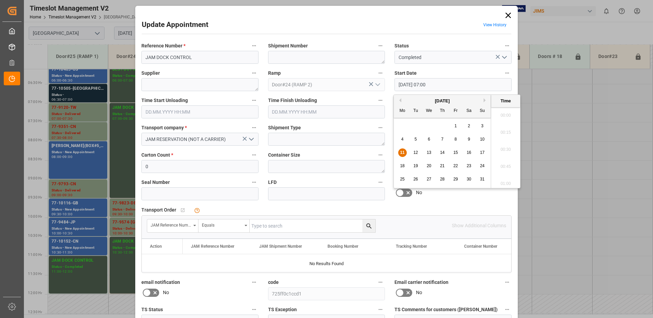
scroll to position [446, 0]
click at [401, 153] on span "11" at bounding box center [402, 152] width 4 height 5
click at [505, 146] on li "08:30" at bounding box center [505, 147] width 29 height 17
type input "[DATE] 08:30"
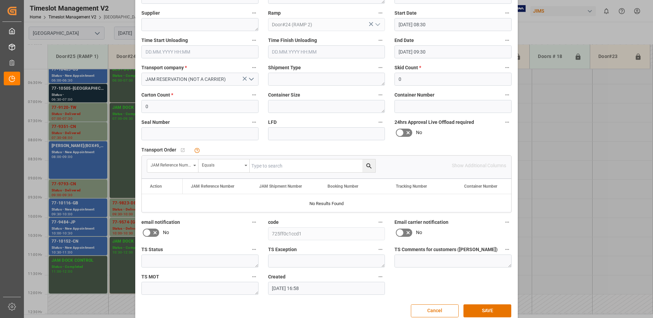
scroll to position [72, 0]
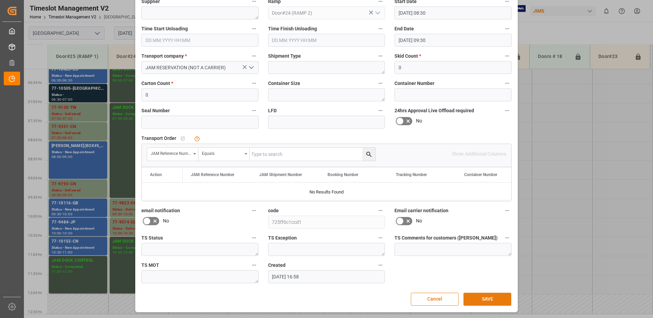
click at [485, 299] on button "SAVE" at bounding box center [487, 299] width 48 height 13
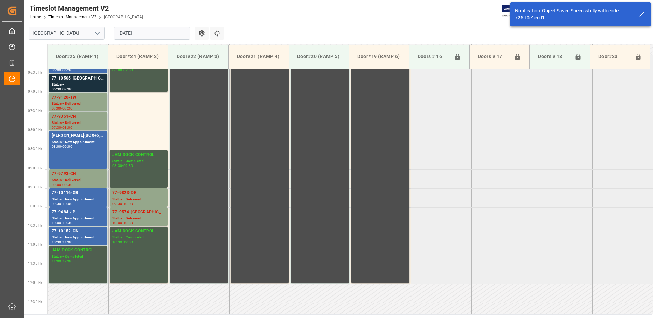
scroll to position [195, 0]
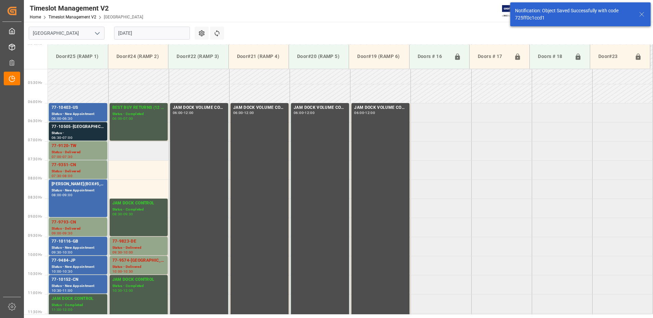
click at [127, 153] on td at bounding box center [138, 150] width 60 height 19
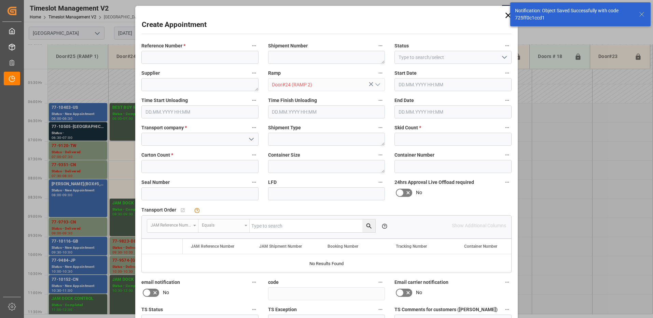
type input "[DATE] 07:00"
type input "[DATE] 07:30"
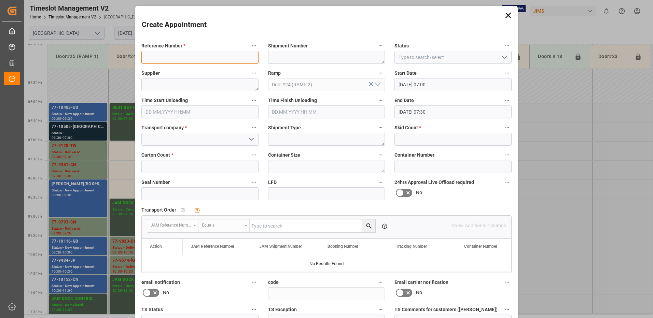
click at [171, 53] on input at bounding box center [199, 57] width 117 height 13
type input "77-9314-CN"
click at [200, 141] on input at bounding box center [199, 139] width 117 height 13
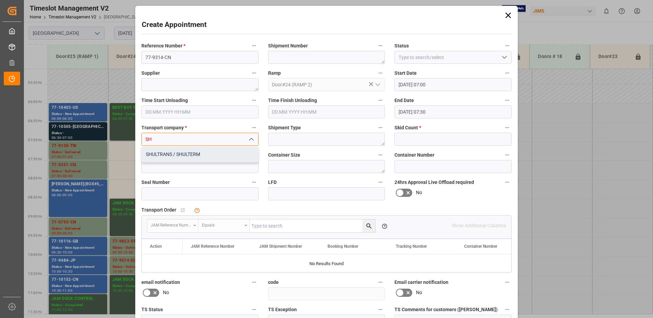
click at [202, 151] on div "SHULTRANS / SHULTERM" at bounding box center [200, 154] width 116 height 15
type input "SHULTRANS / SHULTERM"
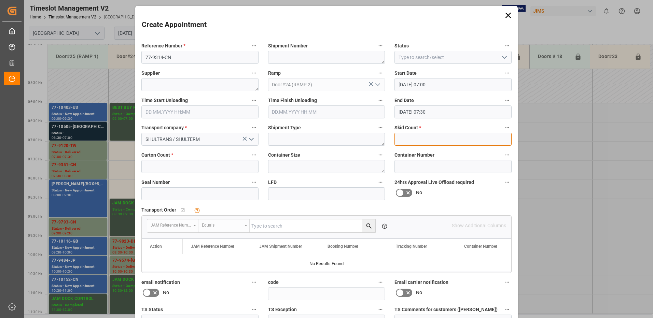
click at [414, 136] on input "text" at bounding box center [452, 139] width 117 height 13
type input "14"
click at [211, 165] on input "text" at bounding box center [199, 166] width 117 height 13
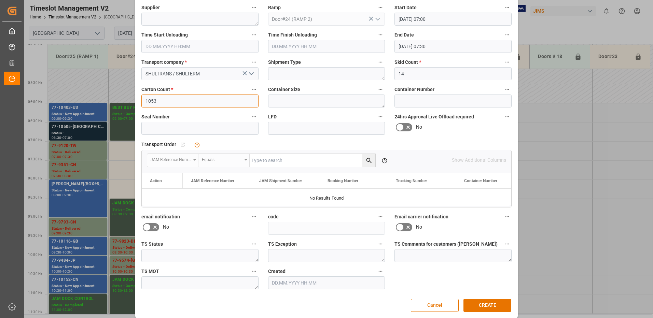
scroll to position [68, 0]
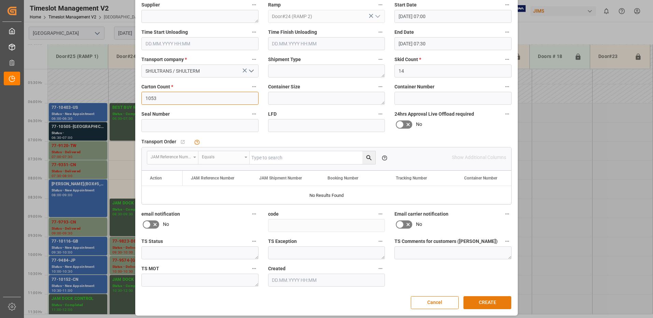
type input "1053"
click at [487, 304] on button "CREATE" at bounding box center [487, 302] width 48 height 13
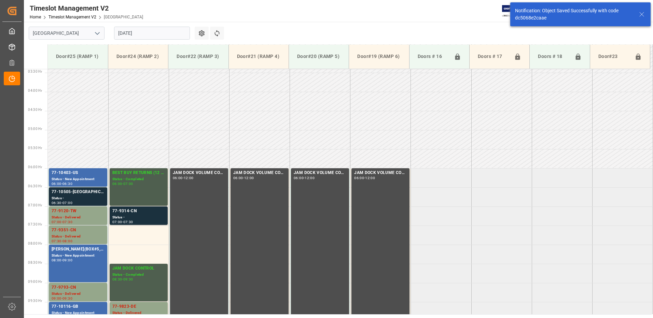
scroll to position [225, 0]
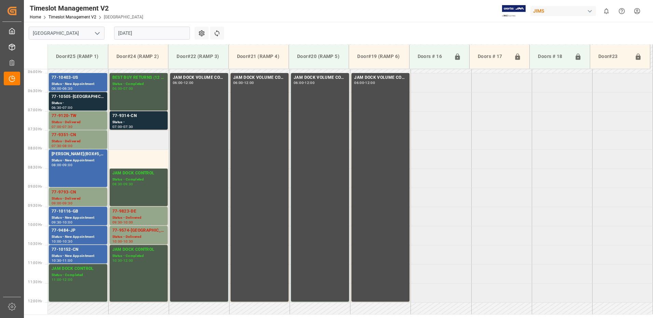
click at [139, 146] on td at bounding box center [138, 139] width 60 height 19
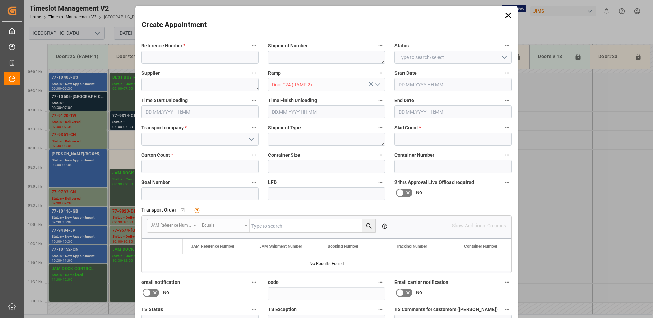
type input "[DATE] 07:30"
type input "[DATE] 08:00"
click at [168, 53] on input at bounding box center [199, 57] width 117 height 13
type input "77-9902-IT"
click at [184, 139] on input at bounding box center [199, 139] width 117 height 13
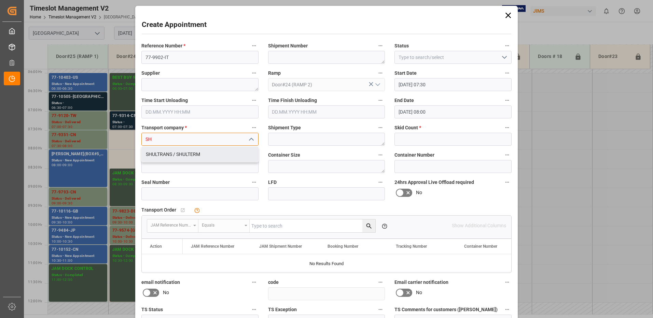
click at [180, 156] on div "SHULTRANS / SHULTERM" at bounding box center [200, 154] width 116 height 15
type input "SHULTRANS / SHULTERM"
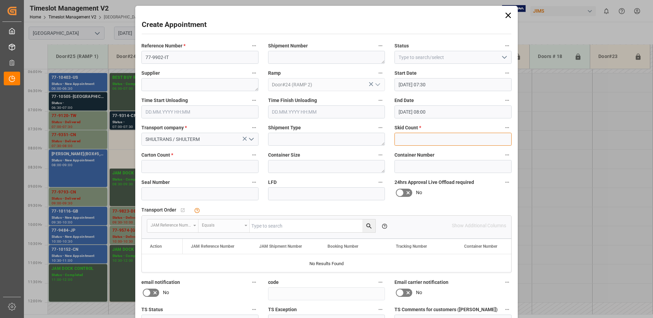
click at [419, 142] on input "text" at bounding box center [452, 139] width 117 height 13
type input "1"
click at [195, 169] on input "text" at bounding box center [199, 166] width 117 height 13
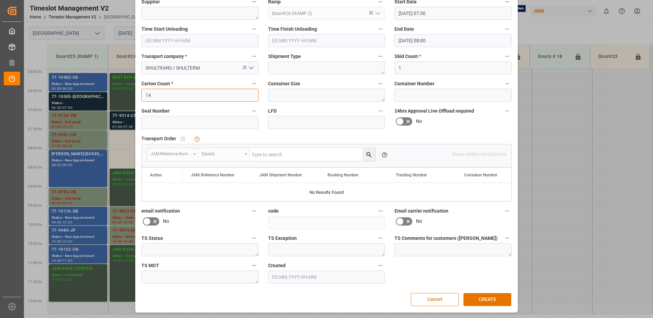
scroll to position [72, 0]
type input "14"
click at [484, 298] on button "CREATE" at bounding box center [487, 299] width 48 height 13
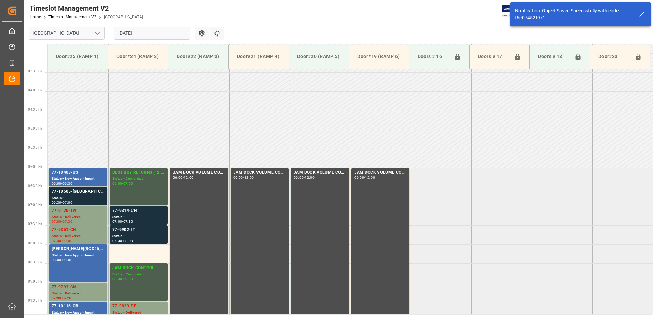
scroll to position [225, 0]
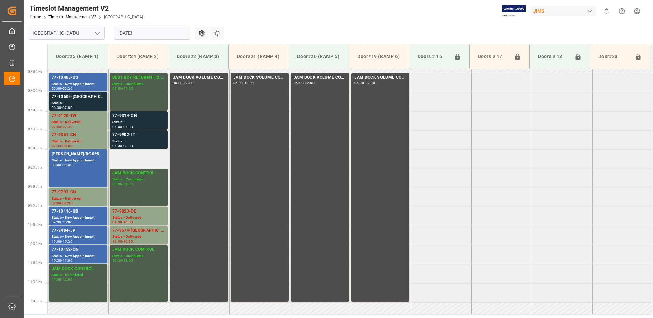
click at [138, 161] on td at bounding box center [138, 158] width 60 height 19
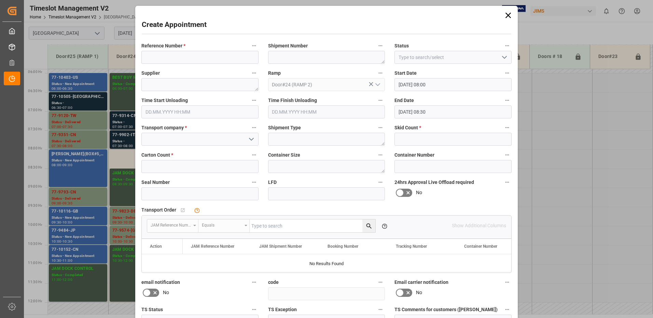
type input "[DATE] 08:00"
type input "[DATE] 08:30"
click at [161, 59] on input at bounding box center [199, 57] width 117 height 13
type input "77-9879-IT"
click at [197, 141] on input at bounding box center [199, 139] width 117 height 13
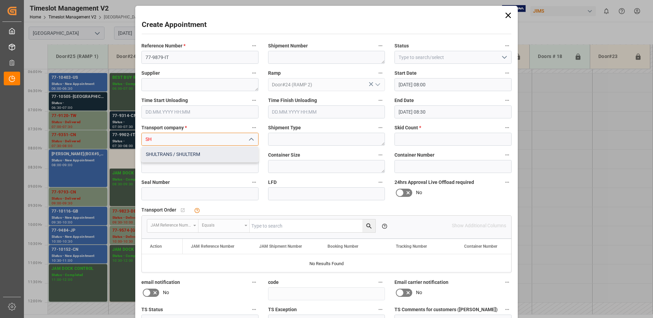
click at [183, 155] on div "SHULTRANS / SHULTERM" at bounding box center [200, 154] width 116 height 15
type input "SHULTRANS / SHULTERM"
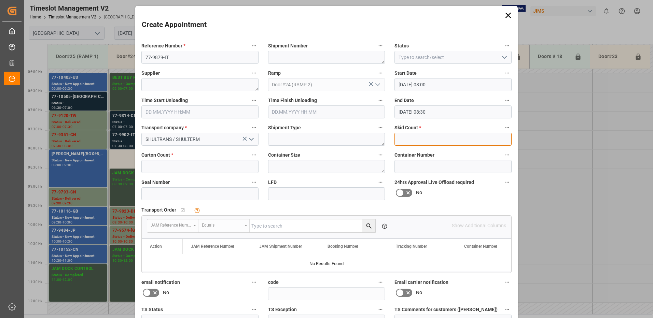
click at [412, 140] on input "text" at bounding box center [452, 139] width 117 height 13
type input "8"
click at [194, 166] on input "text" at bounding box center [199, 166] width 117 height 13
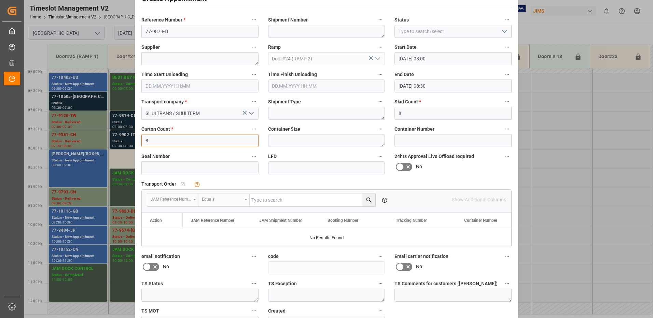
scroll to position [72, 0]
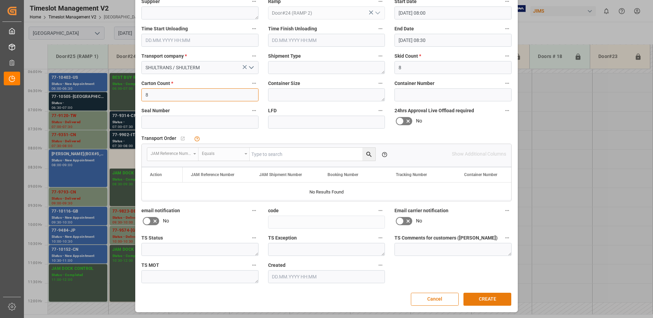
type input "8"
click at [489, 298] on button "CREATE" at bounding box center [487, 299] width 48 height 13
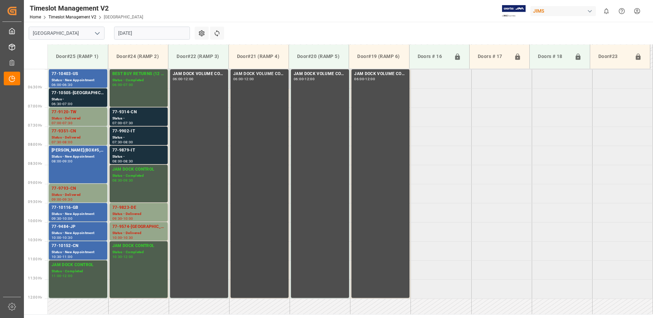
scroll to position [229, 0]
click at [129, 115] on div "Status -" at bounding box center [138, 118] width 53 height 6
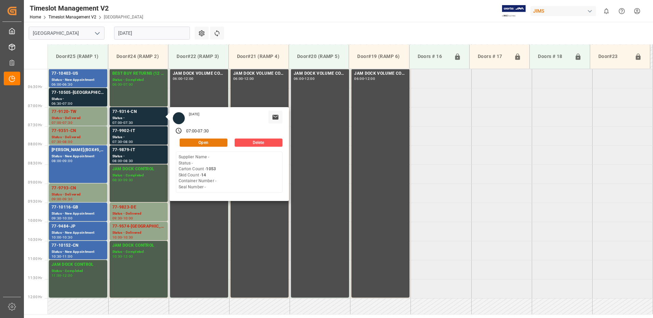
click at [215, 141] on button "Open" at bounding box center [204, 143] width 48 height 8
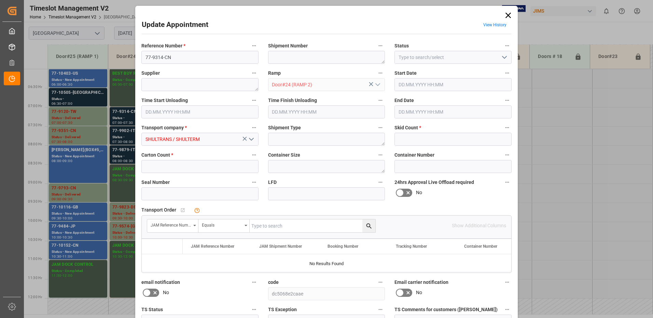
type input "14"
type input "1053"
type input "[DATE] 07:00"
type input "[DATE] 07:30"
type input "[DATE] 13:06"
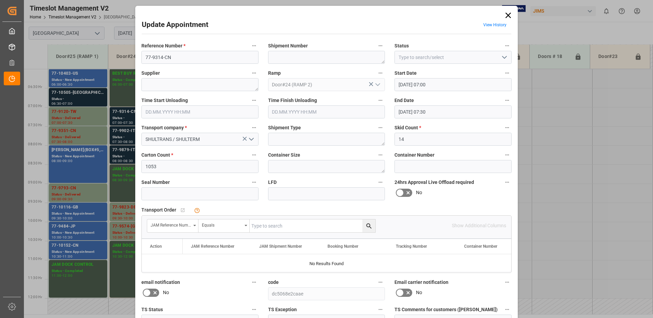
click at [288, 227] on input "text" at bounding box center [312, 225] width 126 height 13
type input "77-9314-CN"
click at [367, 227] on icon "search button" at bounding box center [368, 225] width 5 height 5
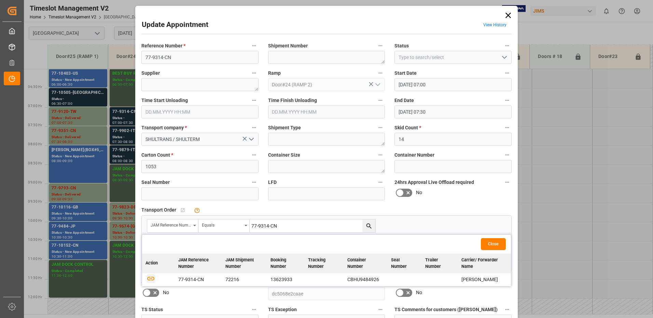
click at [149, 279] on icon "button" at bounding box center [150, 279] width 7 height 4
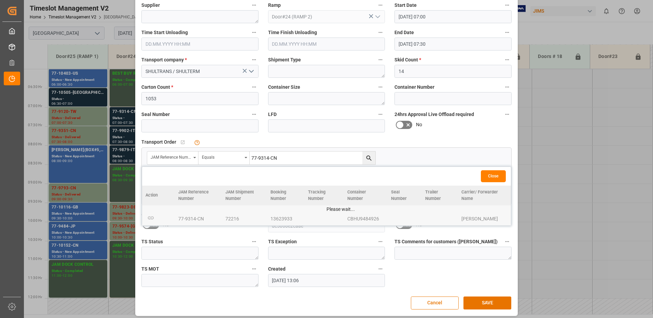
scroll to position [68, 0]
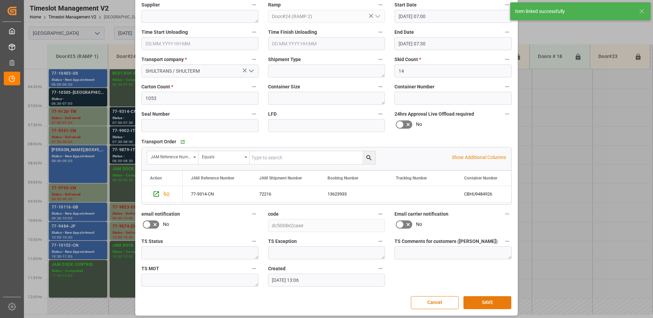
click at [487, 303] on button "SAVE" at bounding box center [487, 302] width 48 height 13
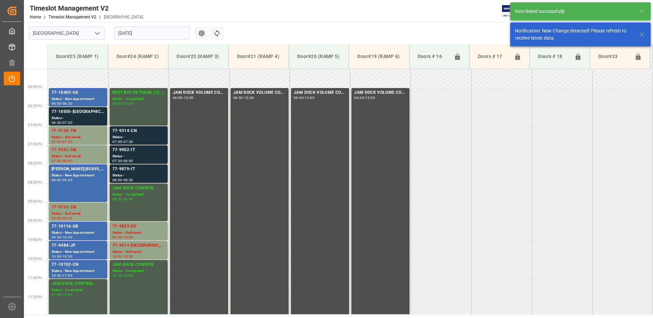
scroll to position [225, 0]
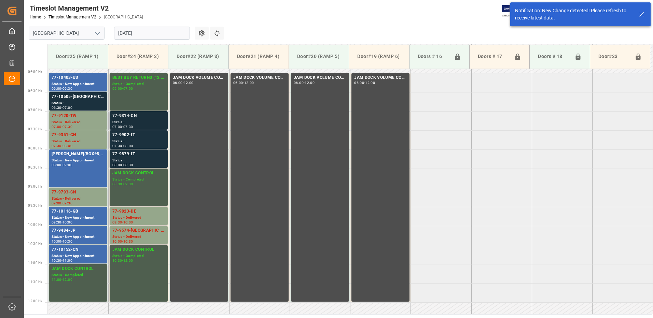
click at [138, 120] on div "Status -" at bounding box center [138, 122] width 53 height 6
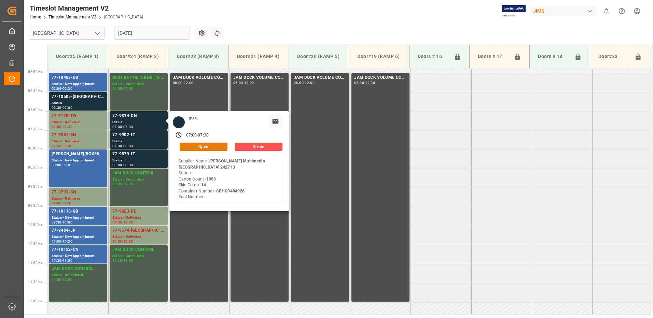
click at [213, 145] on button "Open" at bounding box center [204, 147] width 48 height 8
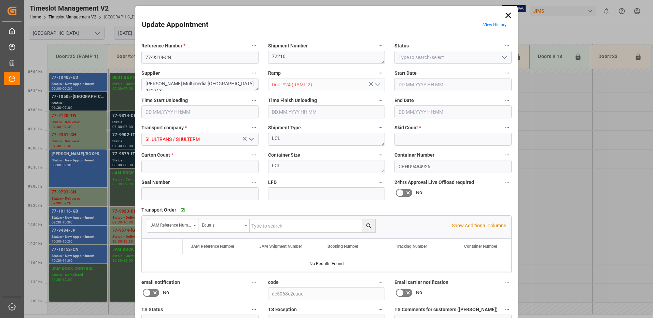
type input "14"
type input "1053"
type input "[DATE] 07:00"
type input "[DATE] 07:30"
type input "[DATE] 13:06"
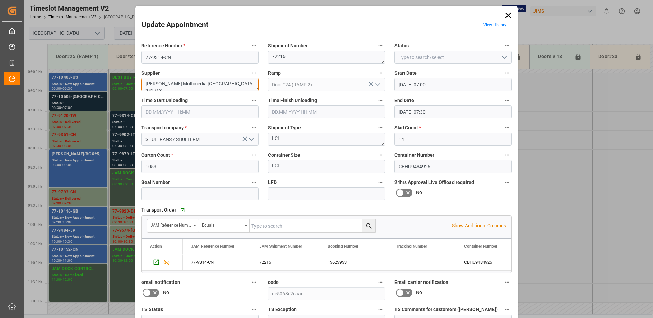
drag, startPoint x: 228, startPoint y: 86, endPoint x: 188, endPoint y: 85, distance: 39.9
click at [188, 85] on textarea "[PERSON_NAME] Multimedia [GEOGRAPHIC_DATA] 242713" at bounding box center [199, 84] width 117 height 13
click at [187, 83] on textarea "[PERSON_NAME] Multimedia INON(9)" at bounding box center [199, 84] width 117 height 13
type textarea "[PERSON_NAME] Multimedia / INON(9)"
click at [503, 56] on icon "open menu" at bounding box center [504, 57] width 8 height 8
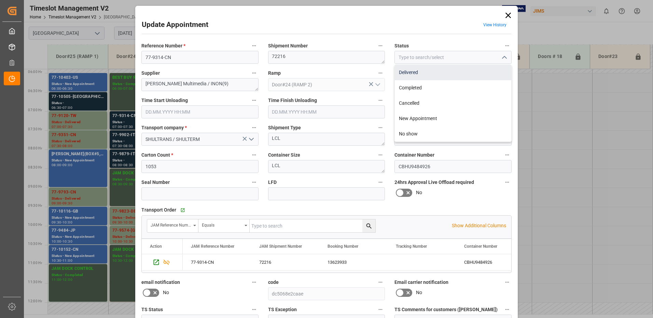
click at [416, 70] on div "Delivered" at bounding box center [453, 72] width 116 height 15
type input "Delivered"
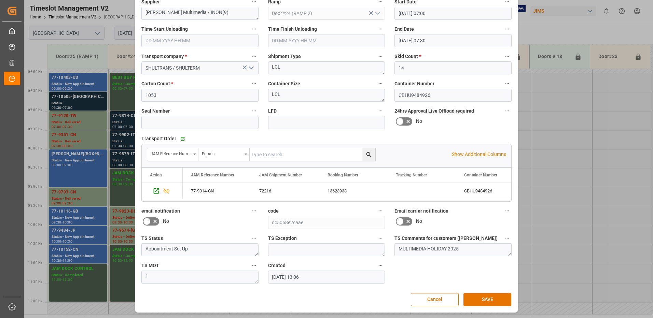
scroll to position [72, 0]
click at [487, 298] on button "SAVE" at bounding box center [487, 299] width 48 height 13
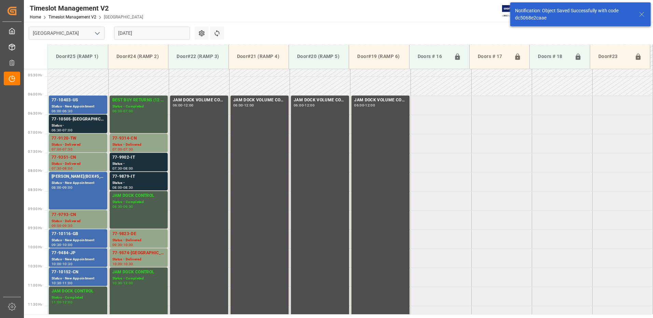
scroll to position [225, 0]
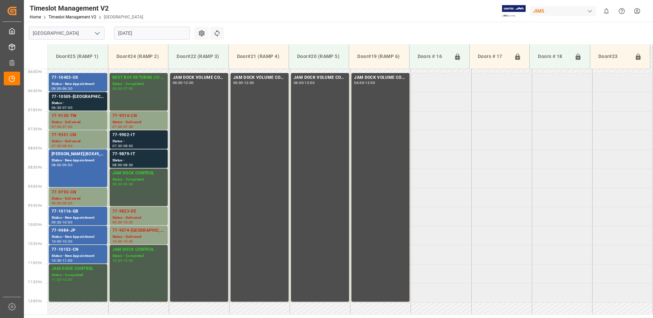
click at [137, 141] on div "Status -" at bounding box center [138, 142] width 53 height 6
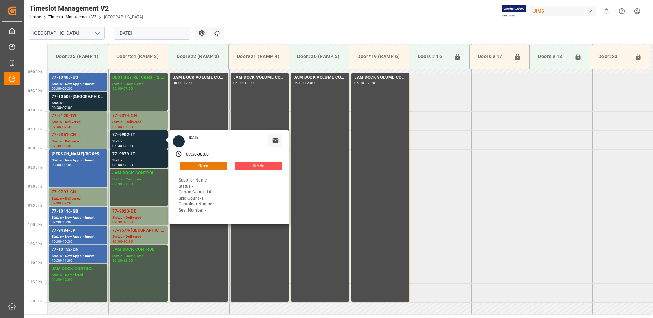
click at [214, 165] on button "Open" at bounding box center [204, 166] width 48 height 8
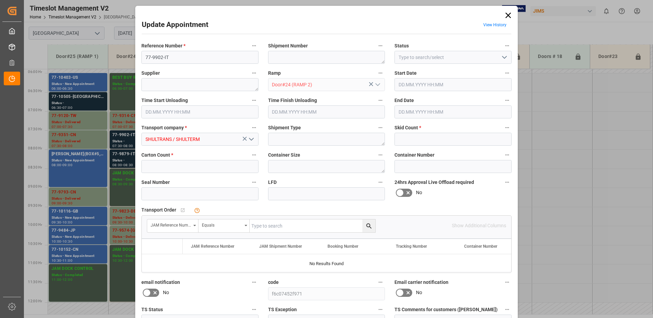
type input "1"
type input "14"
type input "[DATE] 07:30"
type input "[DATE] 08:00"
type input "[DATE] 13:07"
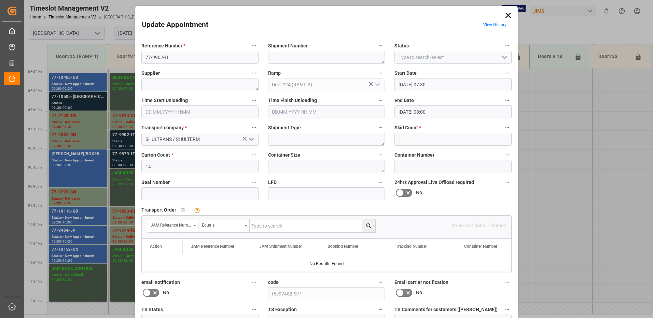
click at [289, 225] on input "text" at bounding box center [312, 225] width 126 height 13
type input "77-9902-IT"
click at [367, 226] on icon "search button" at bounding box center [368, 226] width 7 height 7
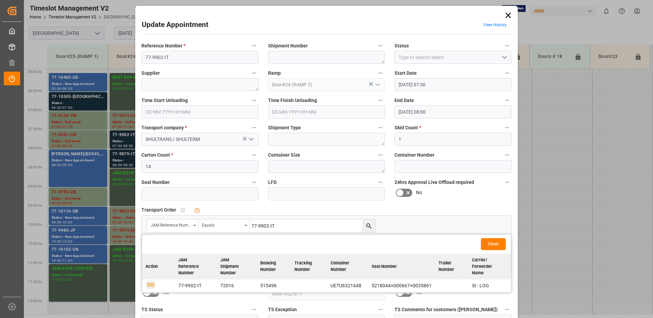
click at [149, 284] on icon "button" at bounding box center [150, 285] width 9 height 9
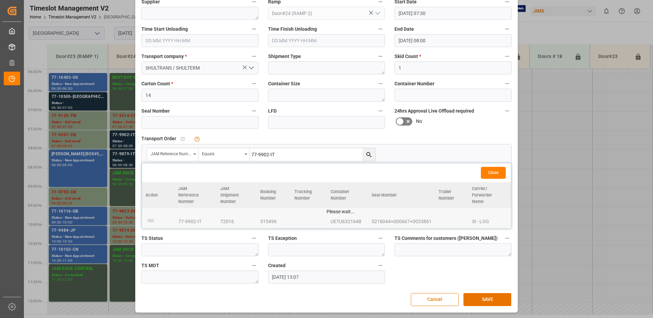
scroll to position [72, 0]
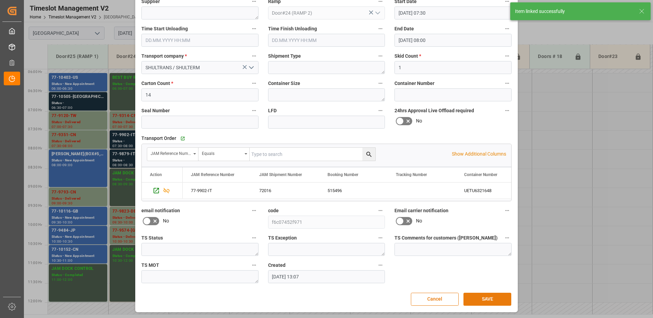
click at [485, 298] on button "SAVE" at bounding box center [487, 299] width 48 height 13
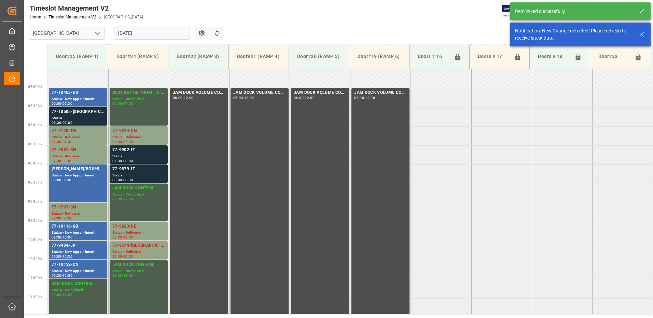
scroll to position [225, 0]
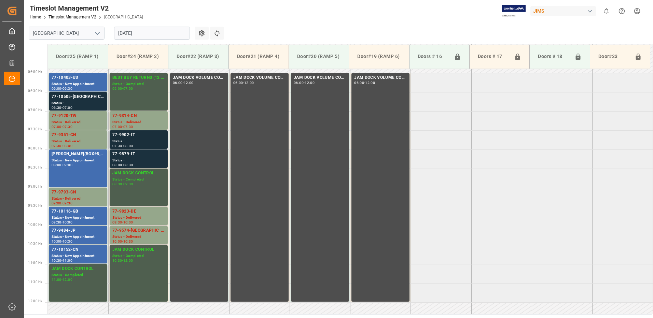
click at [139, 140] on div "Status -" at bounding box center [138, 142] width 53 height 6
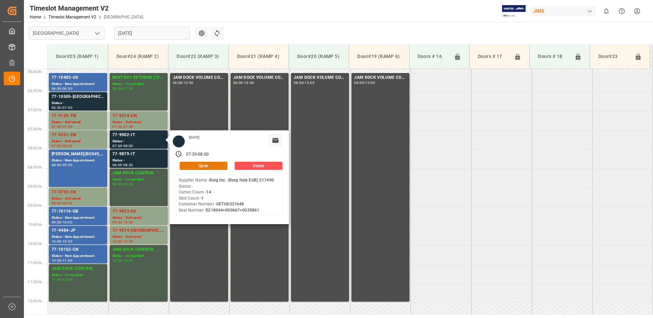
click at [212, 165] on button "Open" at bounding box center [204, 166] width 48 height 8
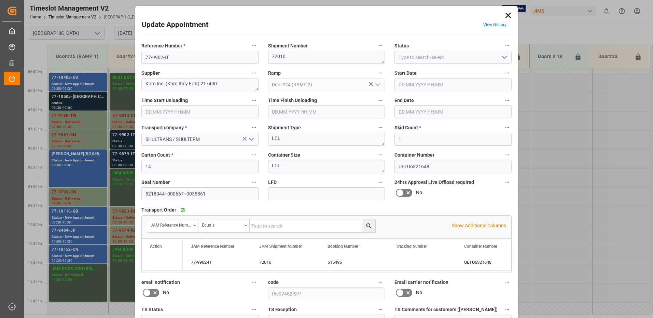
type input "1"
type input "14"
type input "[DATE] 07:30"
type input "[DATE] 08:00"
type input "[DATE] 13:07"
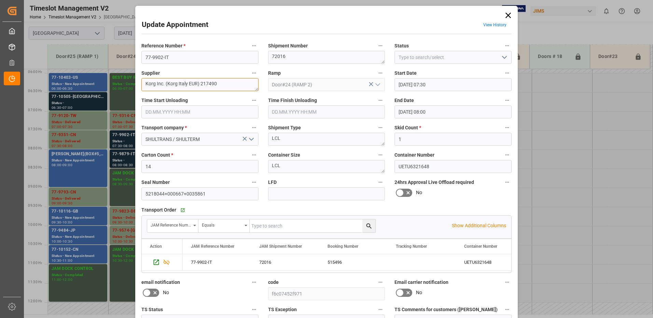
drag, startPoint x: 220, startPoint y: 84, endPoint x: 165, endPoint y: 83, distance: 55.7
click at [165, 83] on textarea "Korg Inc. (Korg Italy EUR) 217490" at bounding box center [199, 84] width 117 height 13
type textarea "Korg Inc. / IN01(6)"
click at [504, 58] on polyline "open menu" at bounding box center [504, 57] width 4 height 2
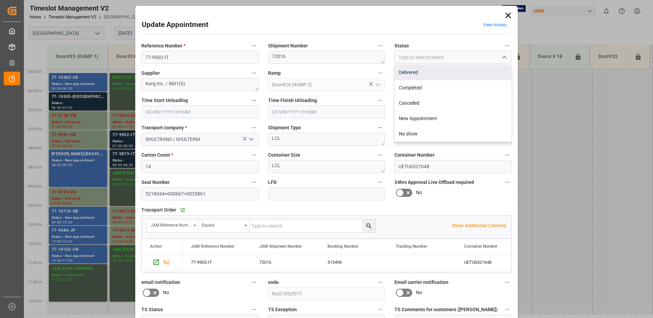
click at [409, 70] on div "Delivered" at bounding box center [453, 72] width 116 height 15
type input "Delivered"
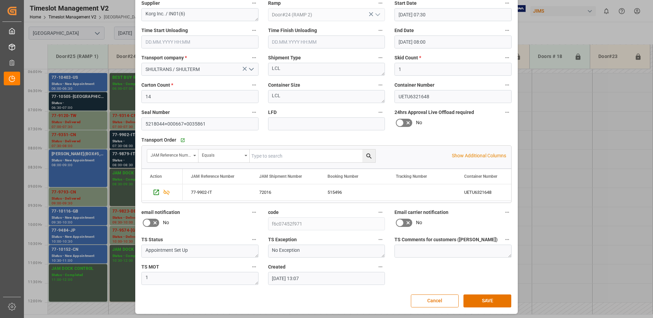
scroll to position [72, 0]
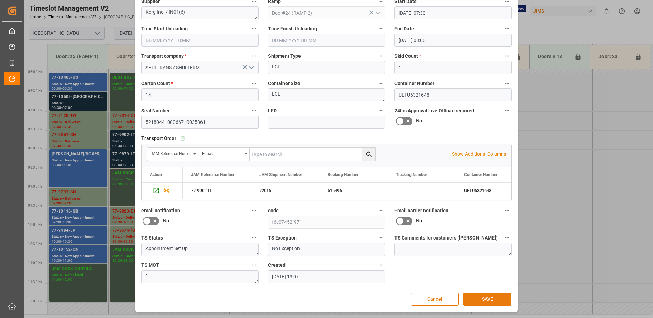
click at [488, 300] on button "SAVE" at bounding box center [487, 299] width 48 height 13
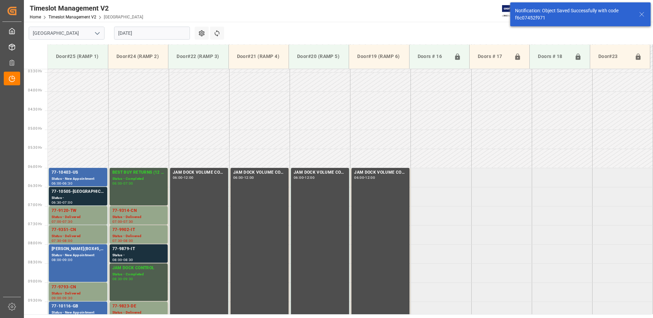
scroll to position [225, 0]
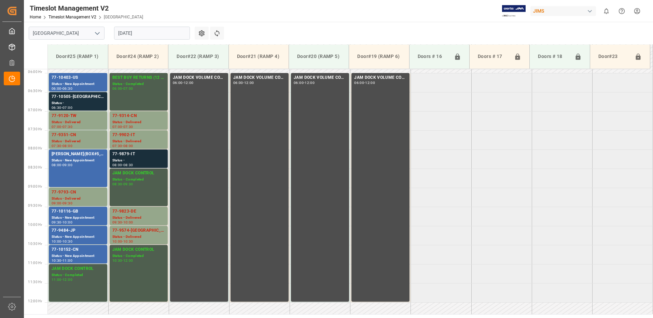
click at [128, 158] on div "Status -" at bounding box center [138, 161] width 53 height 6
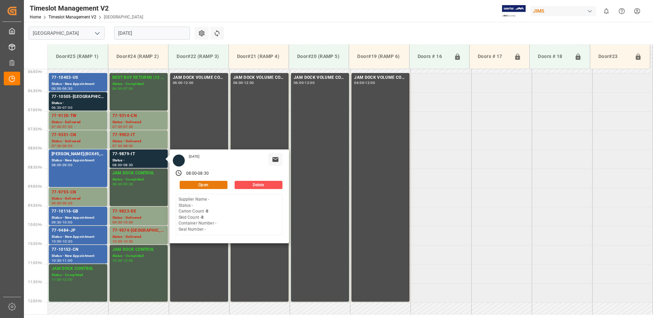
click at [212, 185] on button "Open" at bounding box center [204, 185] width 48 height 8
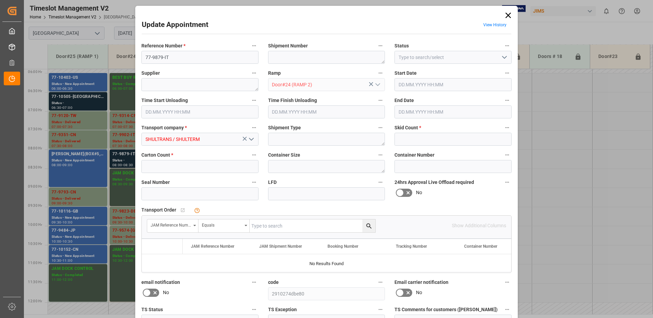
type input "8"
type input "[DATE] 08:00"
type input "[DATE] 08:30"
type input "[DATE] 13:08"
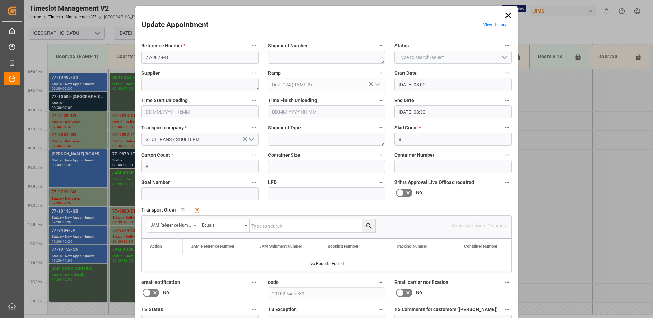
click at [272, 223] on input "text" at bounding box center [312, 225] width 126 height 13
type input "77-9879-IT"
click at [367, 225] on icon "search button" at bounding box center [368, 226] width 7 height 7
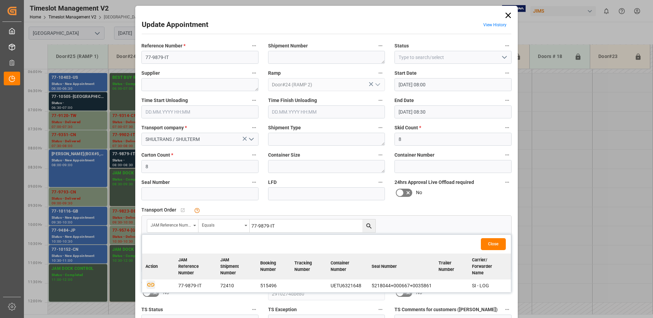
click at [149, 285] on icon "button" at bounding box center [150, 285] width 9 height 9
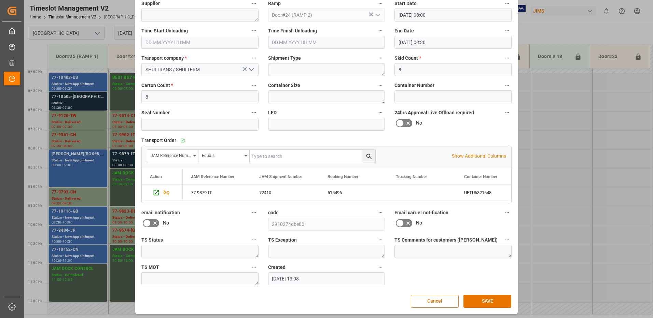
scroll to position [72, 0]
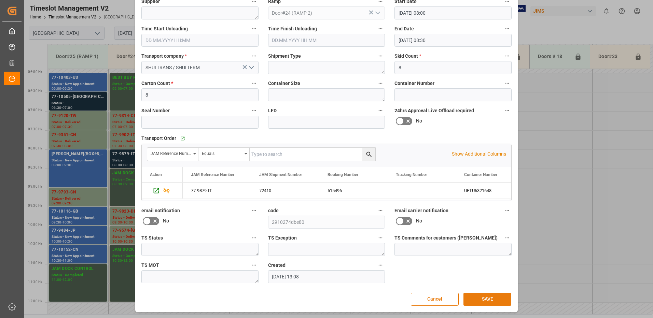
click at [487, 300] on button "SAVE" at bounding box center [487, 299] width 48 height 13
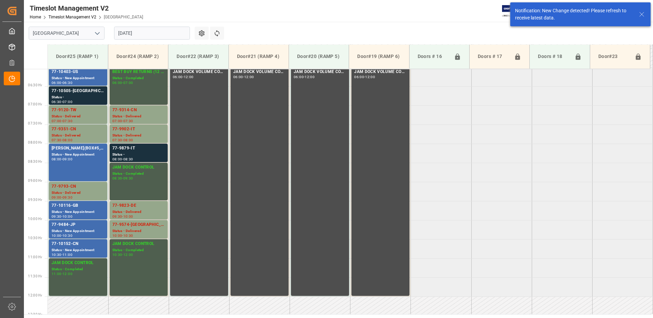
scroll to position [263, 0]
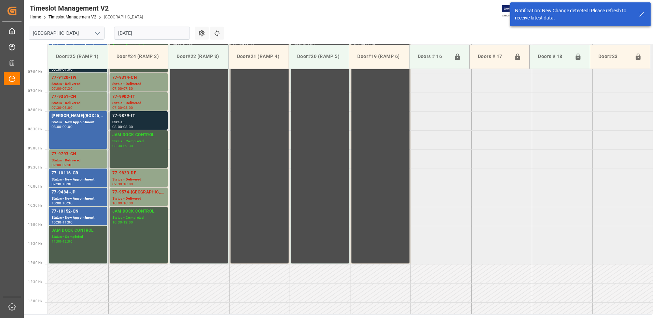
click at [137, 119] on div "77-9879-IT" at bounding box center [138, 116] width 53 height 7
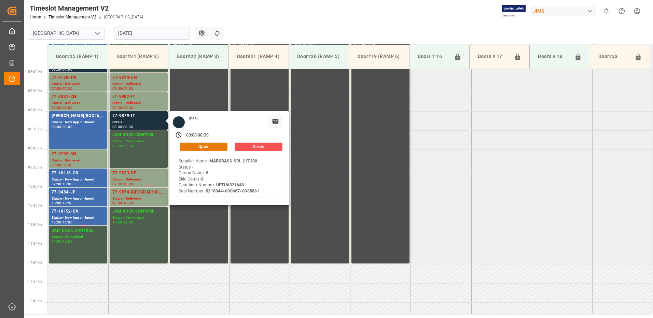
click at [213, 146] on button "Open" at bounding box center [204, 147] width 48 height 8
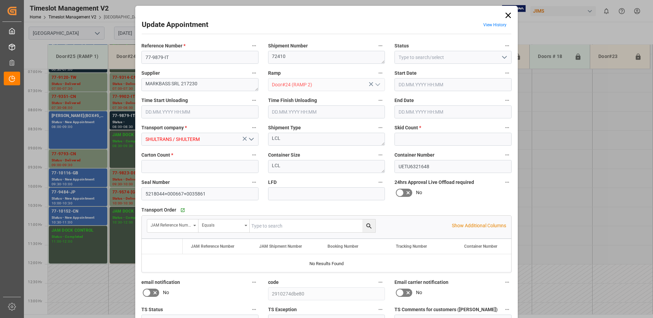
type input "8"
type input "[DATE] 08:00"
type input "[DATE] 08:30"
type input "[DATE] 13:08"
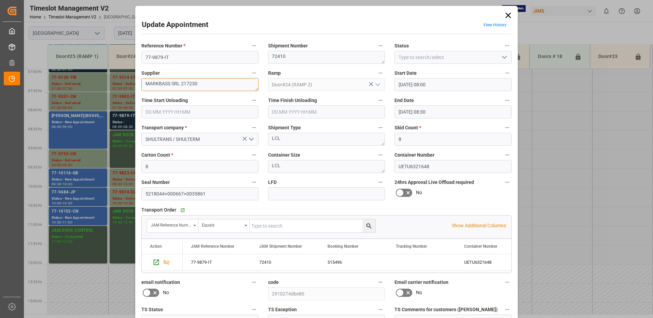
drag, startPoint x: 206, startPoint y: 84, endPoint x: 168, endPoint y: 83, distance: 38.6
click at [171, 82] on textarea "MARKBASS SRL 217230" at bounding box center [199, 84] width 117 height 13
type textarea "MARKBASS / IN01(39) IN05(16)"
click at [502, 58] on polyline "open menu" at bounding box center [504, 57] width 4 height 2
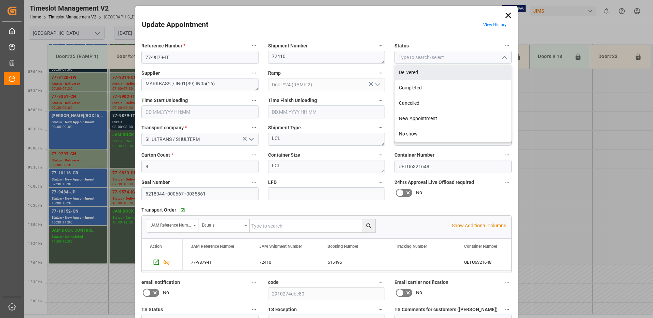
click at [429, 72] on div "Delivered" at bounding box center [453, 72] width 116 height 15
type input "Delivered"
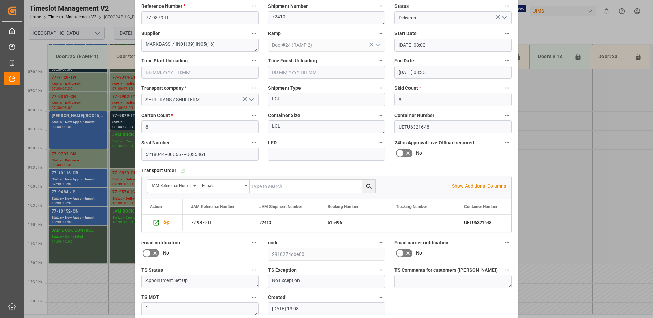
scroll to position [72, 0]
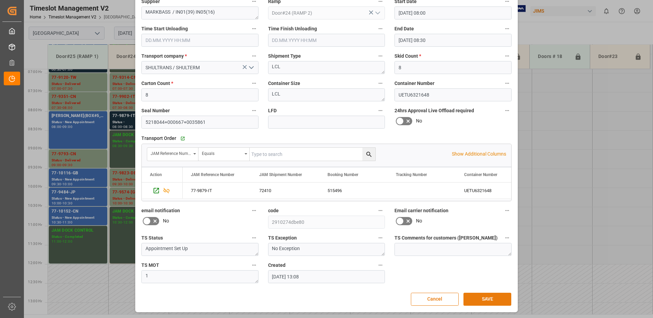
click at [485, 300] on button "SAVE" at bounding box center [487, 299] width 48 height 13
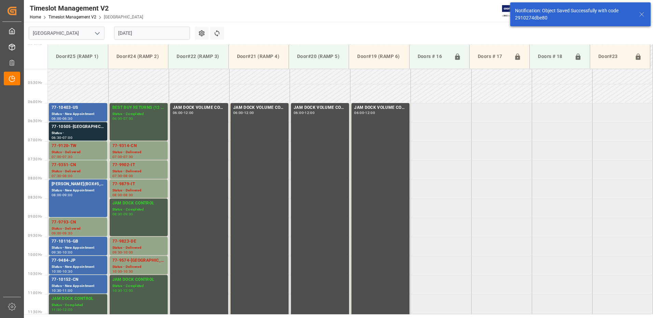
scroll to position [229, 0]
